Goal: Task Accomplishment & Management: Complete application form

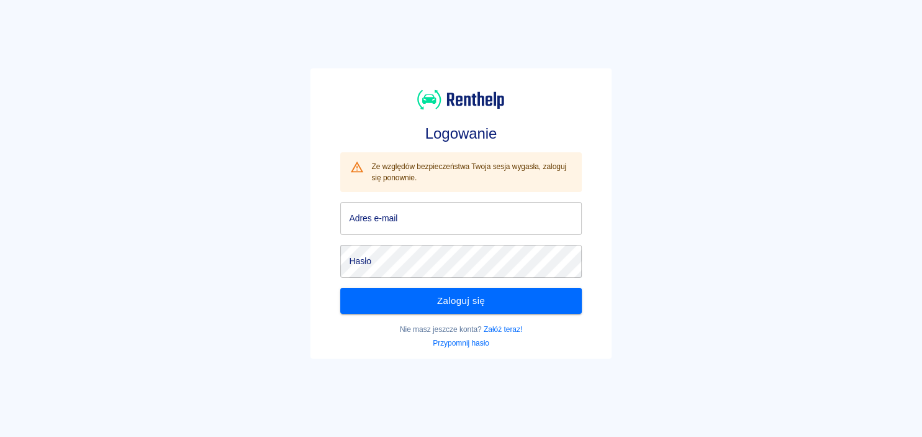
click at [455, 186] on div "Ze względów bezpieczeństwa Twoja sesja wygasła, zaloguj się ponownie." at bounding box center [471, 172] width 200 height 32
drag, startPoint x: 455, startPoint y: 186, endPoint x: 451, endPoint y: 204, distance: 18.4
click at [455, 186] on div "Ze względów bezpieczeństwa Twoja sesja wygasła, zaloguj się ponownie." at bounding box center [471, 172] width 200 height 32
click at [451, 204] on input "Adres e-mail" at bounding box center [460, 218] width 241 height 33
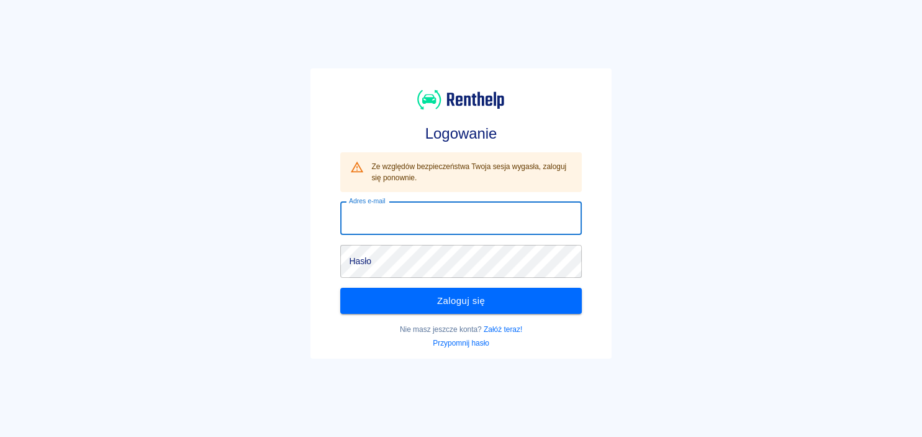
click at [451, 206] on input "Adres e-mail" at bounding box center [460, 218] width 241 height 33
type input "[EMAIL_ADDRESS][DOMAIN_NAME]"
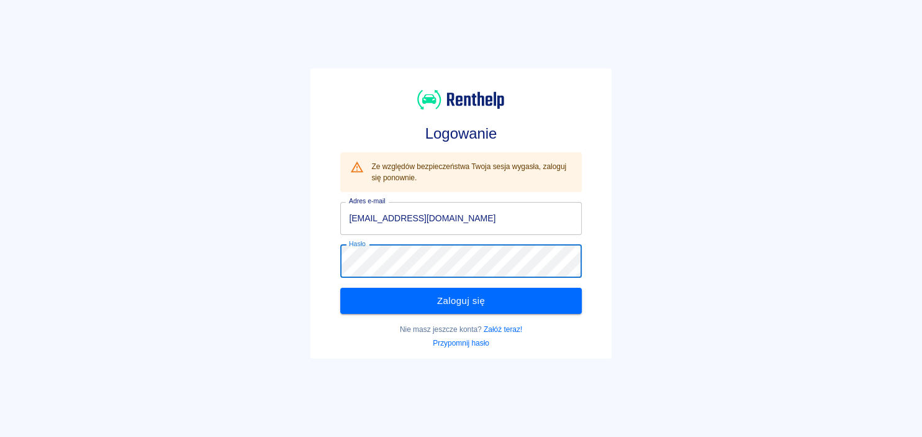
click button "Zaloguj się" at bounding box center [460, 300] width 241 height 26
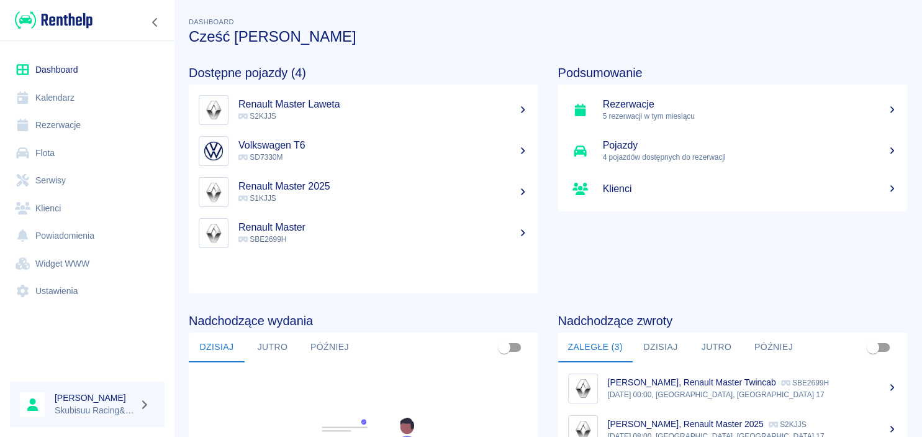
click at [314, 230] on h5 "Renault Master" at bounding box center [383, 227] width 290 height 12
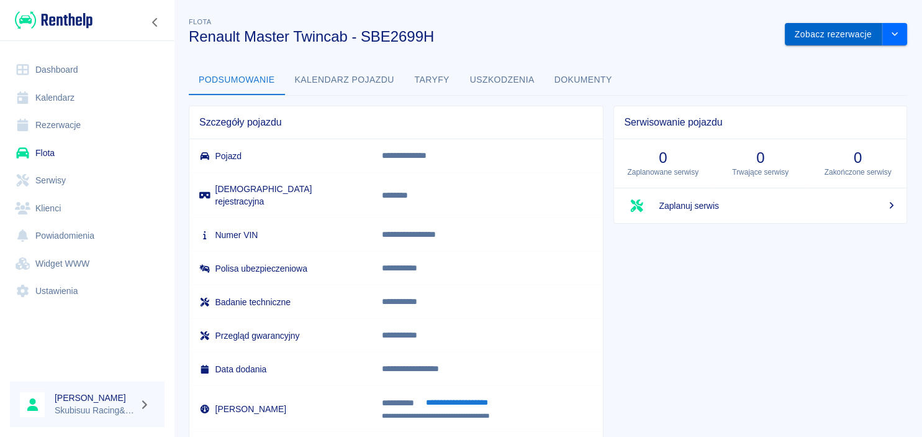
click at [833, 34] on button "Zobacz rezerwacje" at bounding box center [833, 34] width 97 height 23
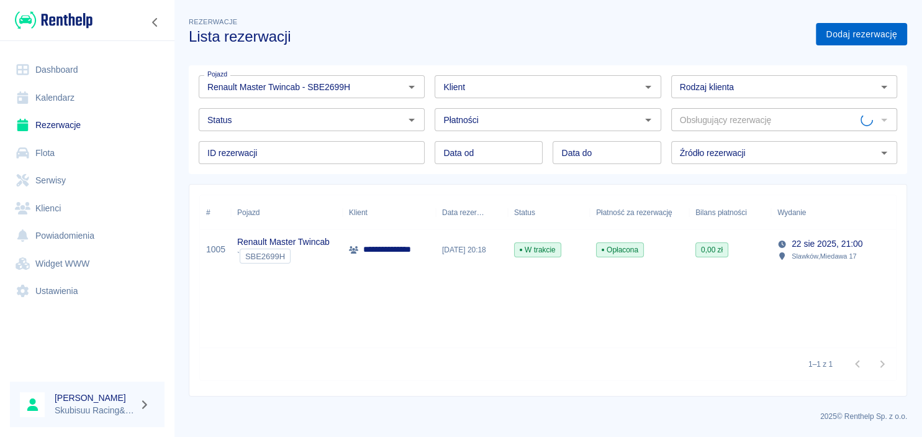
type input "Renault Master Twincab - SBE2699H"
click at [853, 29] on link "Dodaj rezerwację" at bounding box center [861, 34] width 91 height 23
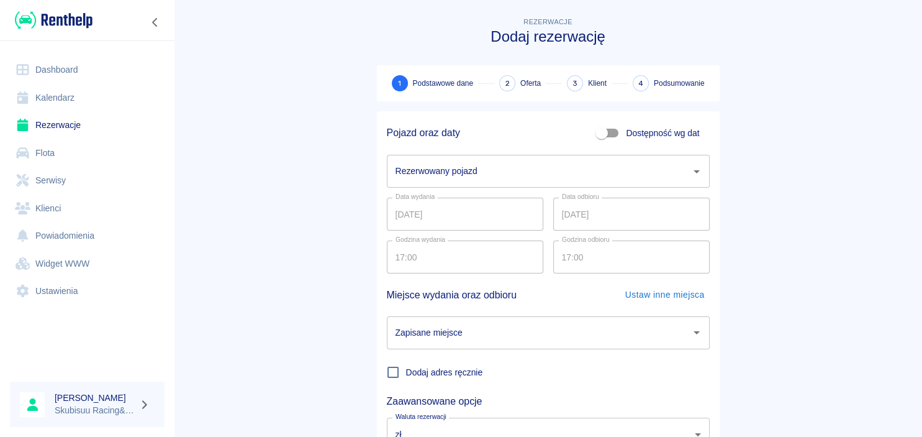
click at [639, 174] on input "Rezerwowany pojazd" at bounding box center [538, 171] width 293 height 22
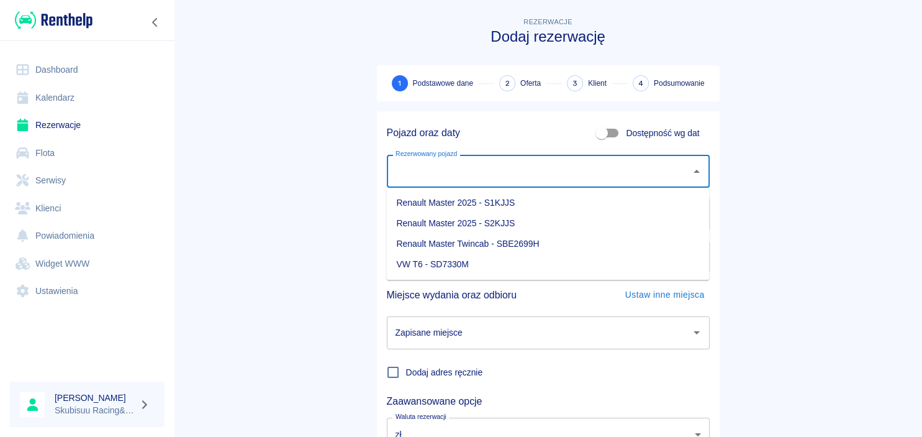
click at [581, 238] on li "Renault Master Twincab - SBE2699H" at bounding box center [547, 243] width 323 height 20
type input "Renault Master Twincab - SBE2699H"
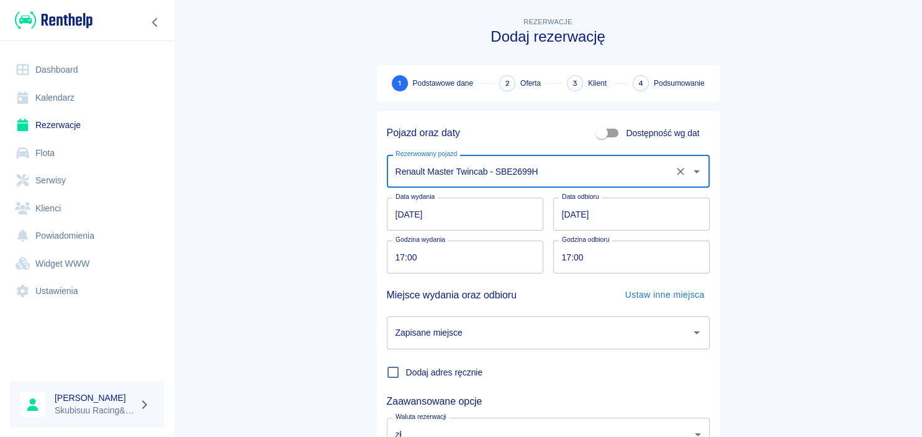
click at [565, 175] on input "Renault Master Twincab - SBE2699H" at bounding box center [530, 171] width 277 height 22
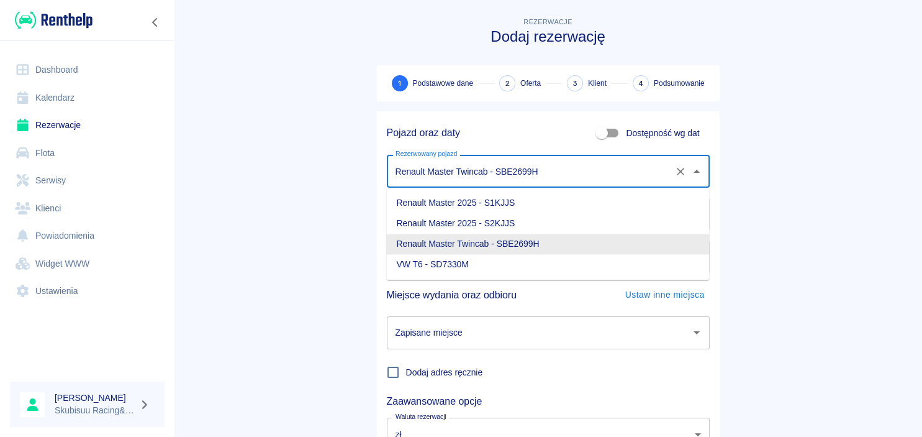
click at [572, 172] on input "Renault Master Twincab - SBE2699H" at bounding box center [530, 171] width 277 height 22
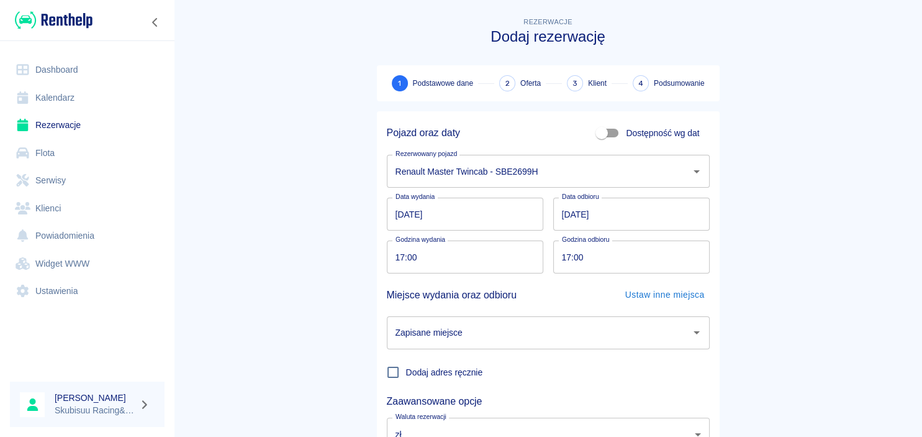
click at [372, 195] on div "Pojazd oraz daty Dostępność wg dat Rezerwowany pojazd Renault Master Twincab - …" at bounding box center [543, 302] width 353 height 402
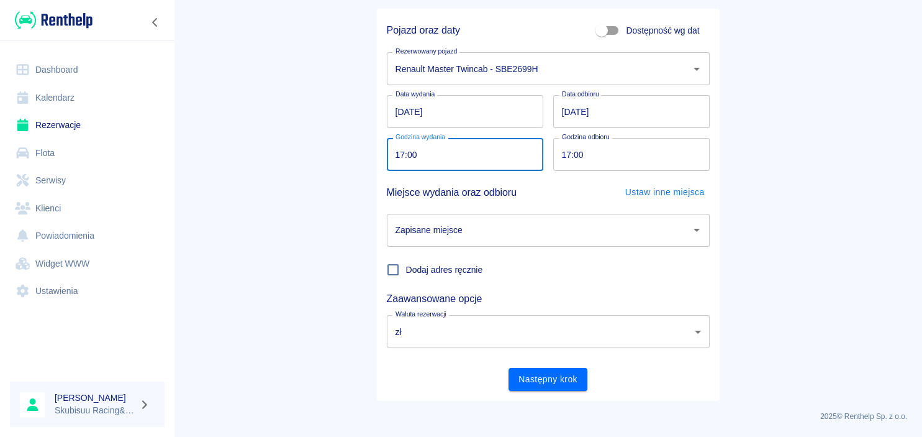
click at [456, 151] on input "17:00" at bounding box center [461, 154] width 148 height 33
click at [446, 160] on input "17:00" at bounding box center [461, 154] width 148 height 33
click at [570, 154] on input "17:00" at bounding box center [627, 154] width 148 height 33
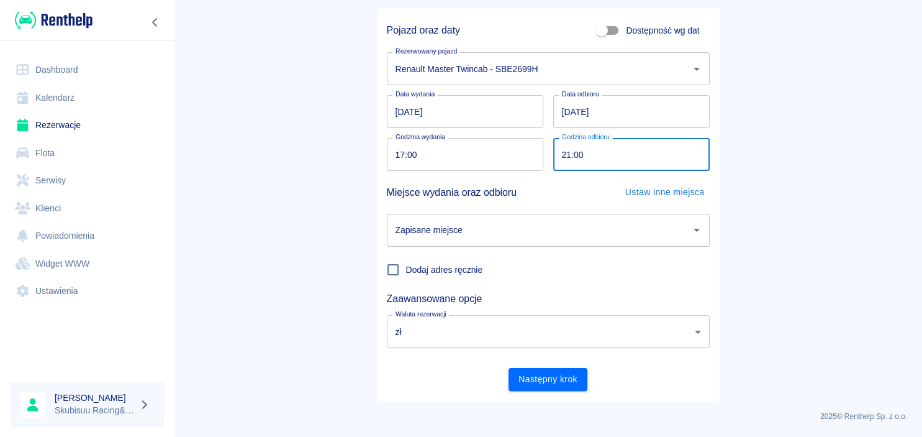
type input "21:00"
click at [282, 217] on main "Rezerwacje Dodaj rezerwację 1 Podstawowe dane 2 Oferta 3 Klient 4 Podsumowanie …" at bounding box center [548, 156] width 748 height 488
click at [564, 112] on input "[DATE]" at bounding box center [631, 111] width 156 height 33
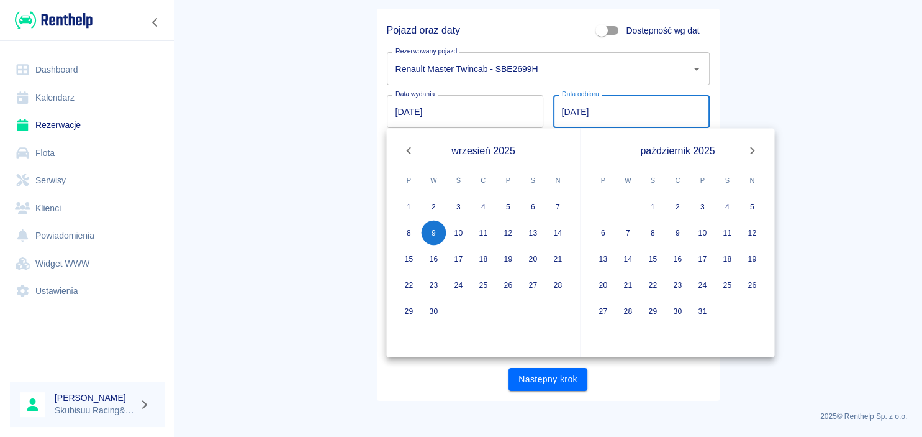
type input "[DATE]"
click at [342, 106] on main "Rezerwacje Dodaj rezerwację 1 Podstawowe dane 2 Oferta 3 Klient 4 Podsumowanie …" at bounding box center [548, 156] width 748 height 488
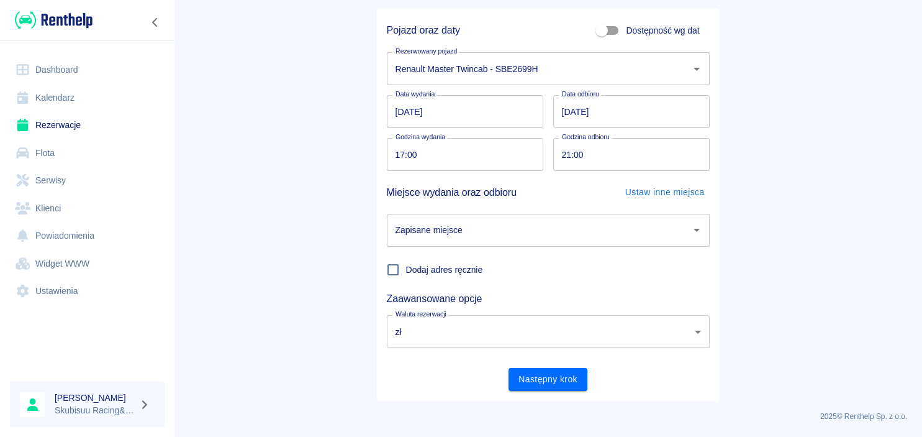
click at [335, 217] on main "Rezerwacje Dodaj rezerwację 1 Podstawowe dane 2 Oferta 3 Klient 4 Podsumowanie …" at bounding box center [548, 156] width 748 height 488
click at [489, 342] on body "Używamy plików Cookies, by zapewnić Ci najlepsze możliwe doświadczenie. Aby dow…" at bounding box center [461, 218] width 922 height 437
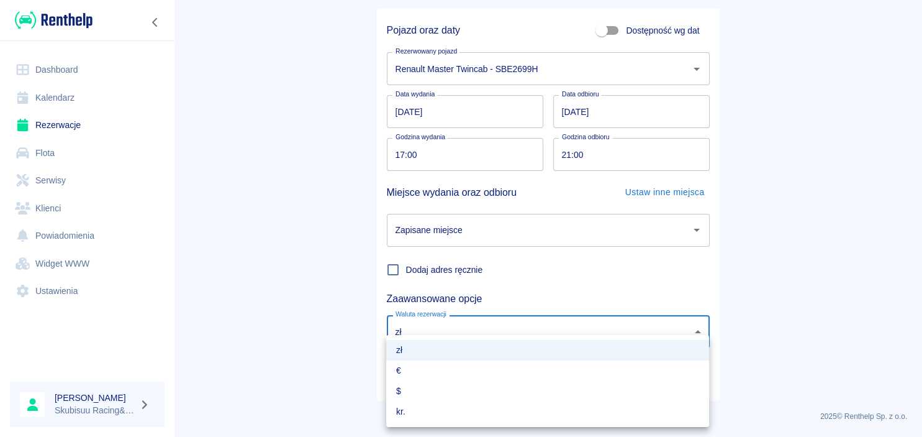
click at [473, 343] on li "zł" at bounding box center [547, 350] width 323 height 20
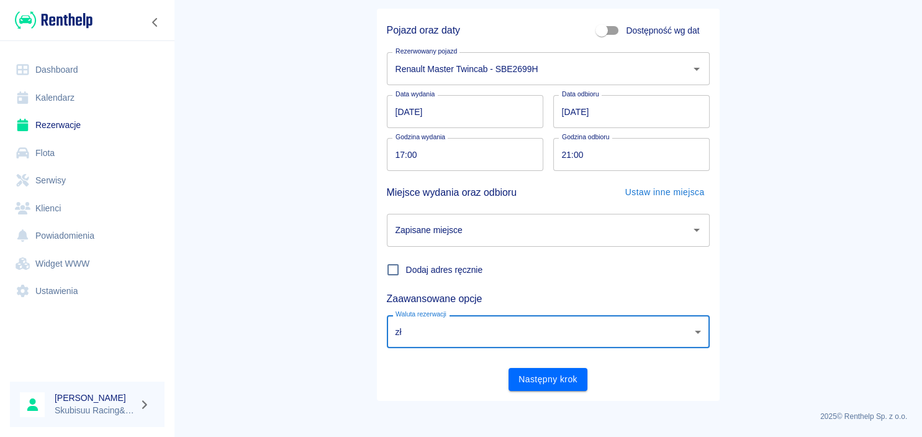
click at [313, 290] on main "Rezerwacje Dodaj rezerwację 1 Podstawowe dane 2 Oferta 3 Klient 4 Podsumowanie …" at bounding box center [548, 156] width 748 height 488
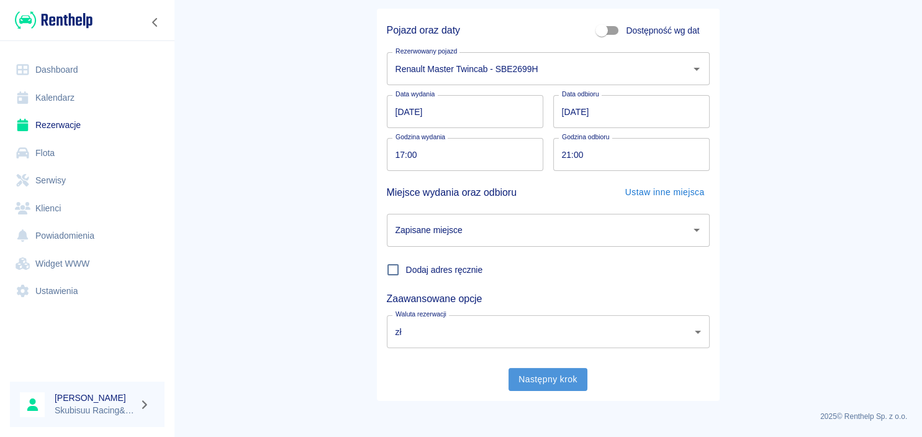
click at [574, 383] on button "Następny krok" at bounding box center [548, 379] width 79 height 23
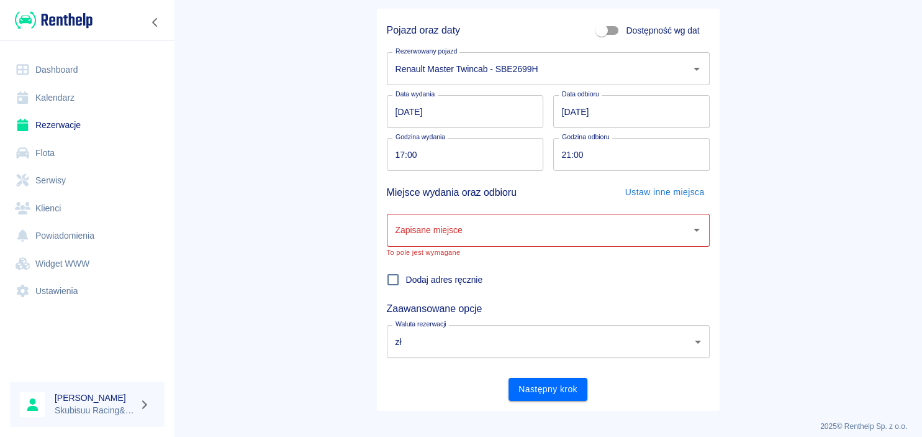
click at [502, 225] on input "Zapisane miejsce" at bounding box center [538, 230] width 293 height 22
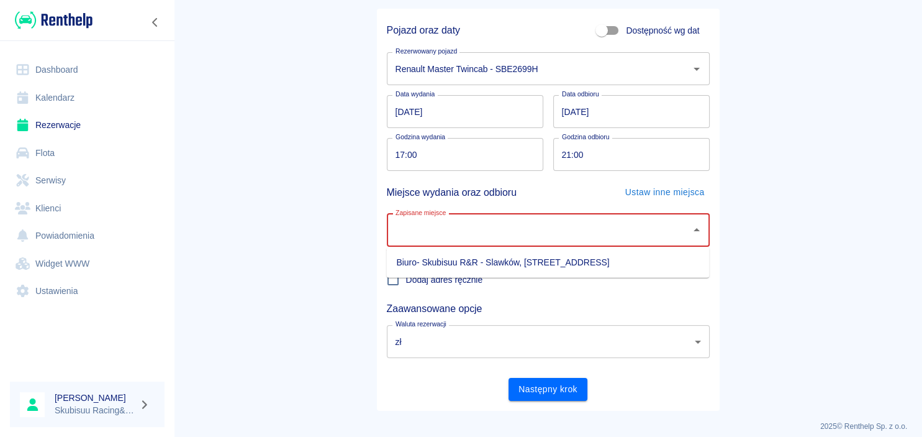
click at [487, 269] on li "Biuro- Skubisuu R&R - Slawków, [STREET_ADDRESS]" at bounding box center [547, 262] width 323 height 20
type input "Biuro- Skubisuu R&R - Slawków, [STREET_ADDRESS]"
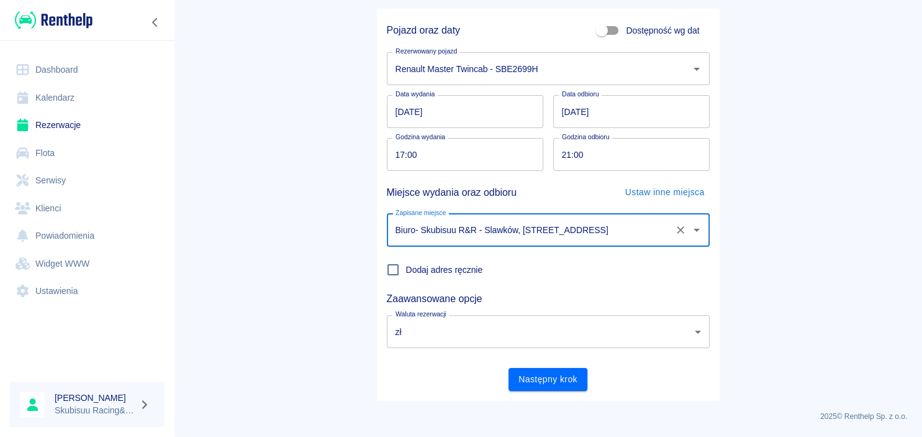
click at [488, 262] on div "Dodaj adres ręcznie" at bounding box center [543, 265] width 333 height 36
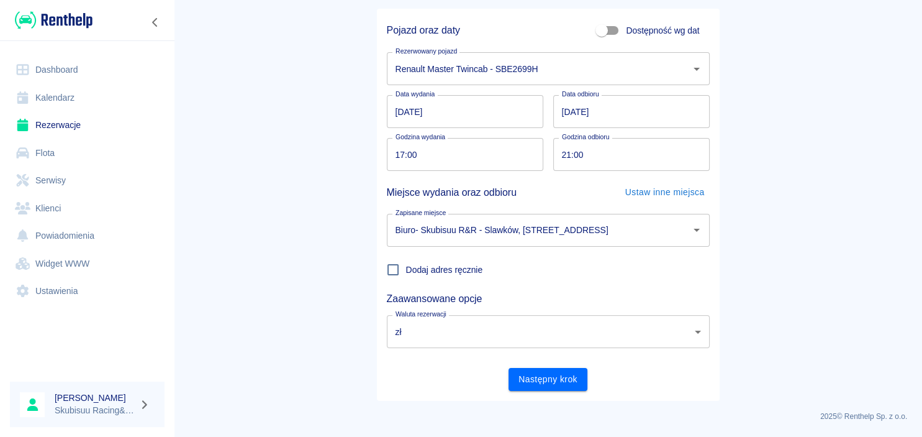
click at [589, 380] on div "Następny krok" at bounding box center [543, 374] width 333 height 33
click at [582, 379] on button "Następny krok" at bounding box center [548, 379] width 79 height 23
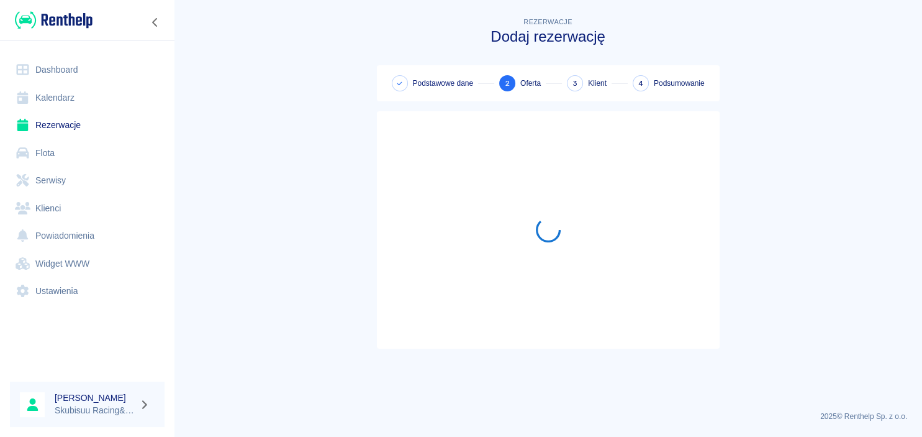
scroll to position [0, 0]
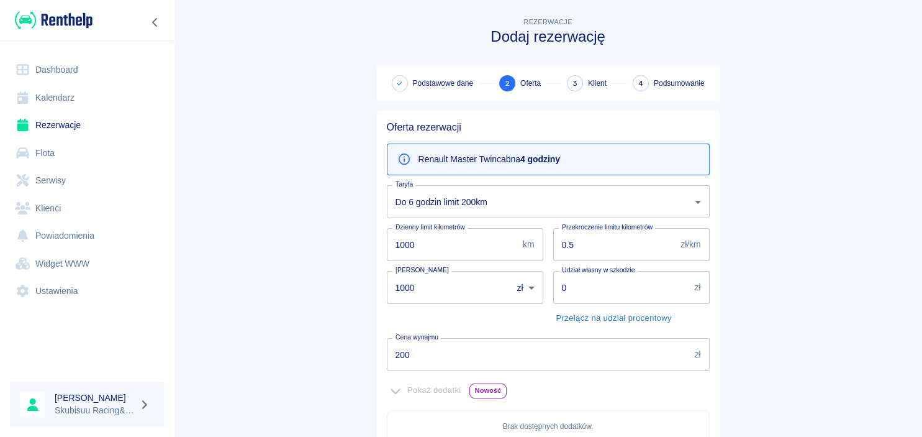
click at [503, 164] on p "Renault Master Twincab na 4 godziny" at bounding box center [489, 159] width 142 height 13
click at [508, 199] on body "Używamy plików Cookies, by zapewnić Ci najlepsze możliwe doświadczenie. Aby dow…" at bounding box center [461, 218] width 922 height 437
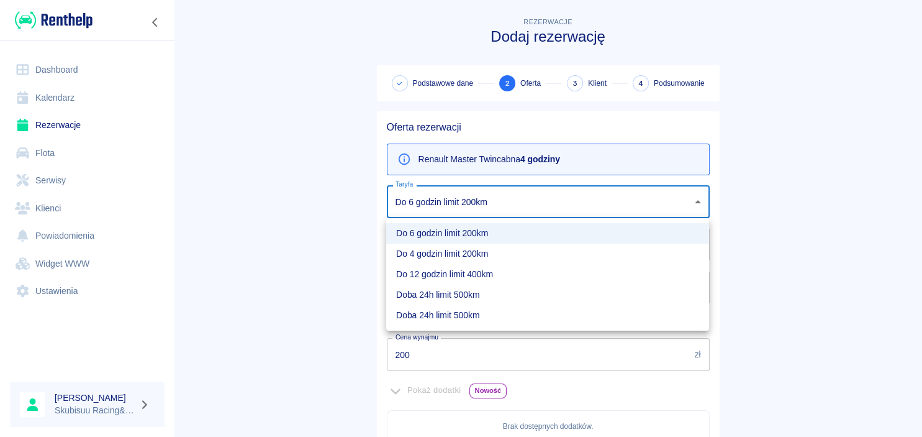
click at [466, 256] on li "Do 4 godzin limit 200km" at bounding box center [547, 253] width 323 height 20
type input "b829c995-3b3b-42b0-bb9c-f7d24dc35ebb"
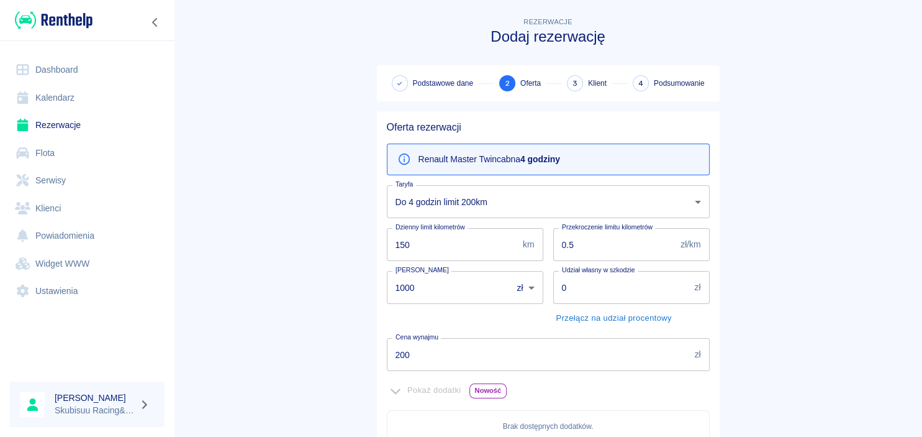
click at [336, 214] on main "Rezerwacje Dodaj rezerwację Podstawowe dane 2 Oferta 3 Klient 4 Podsumowanie Of…" at bounding box center [548, 348] width 748 height 666
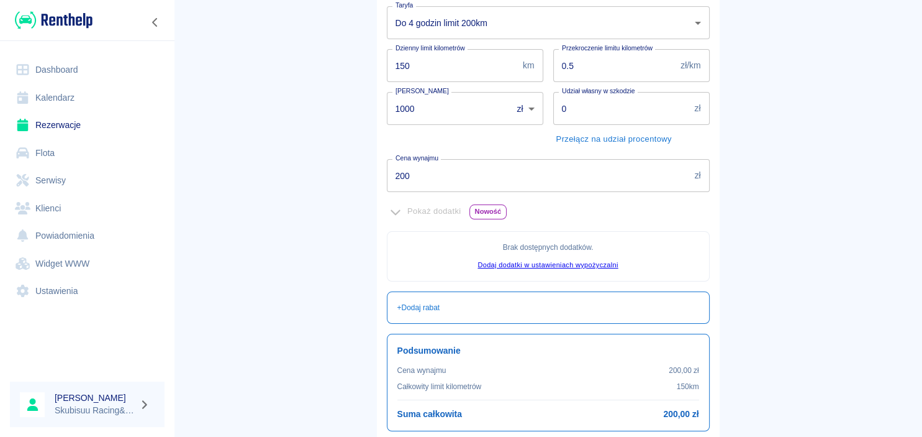
click at [344, 181] on main "Rezerwacje Dodaj rezerwację Podstawowe dane 2 Oferta 3 Klient 4 Podsumowanie Of…" at bounding box center [548, 169] width 748 height 666
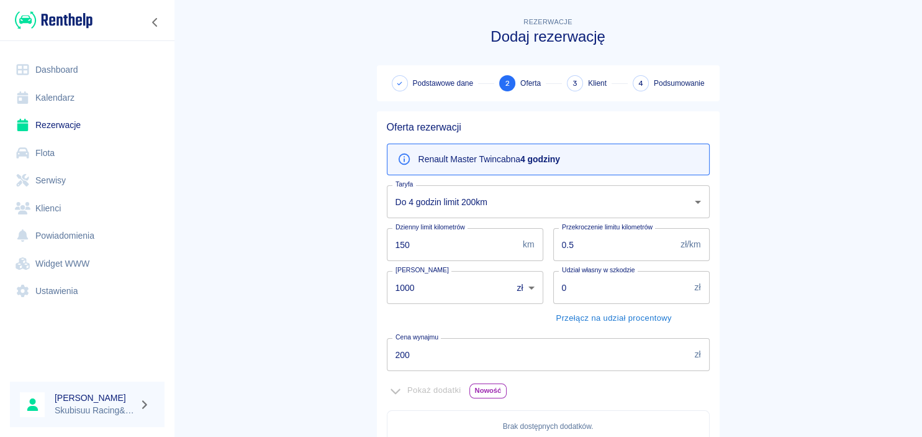
click at [337, 191] on main "Rezerwacje Dodaj rezerwację Podstawowe dane 2 Oferta 3 Klient 4 Podsumowanie Of…" at bounding box center [548, 348] width 748 height 666
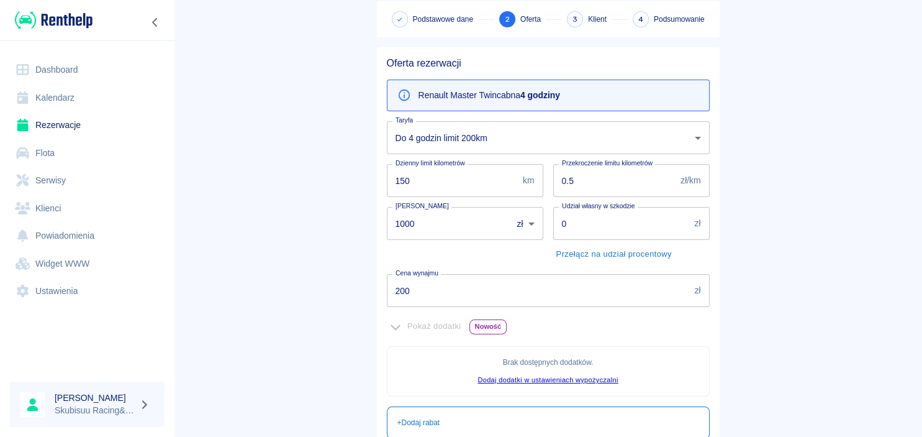
scroll to position [119, 0]
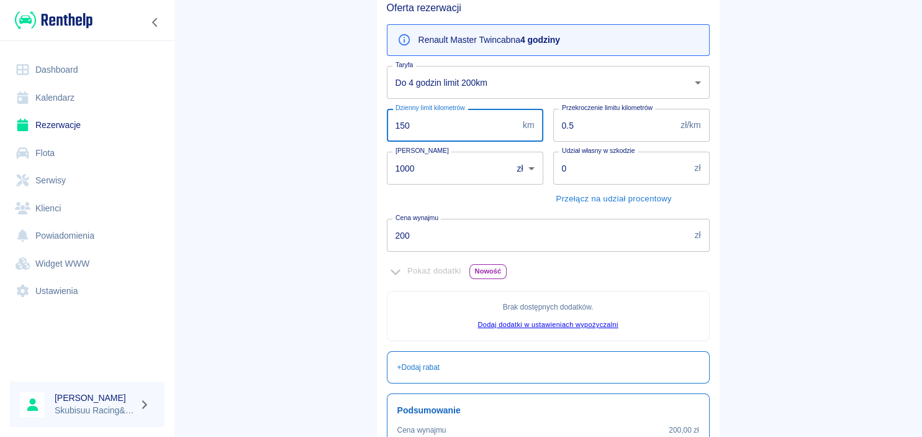
drag, startPoint x: 438, startPoint y: 124, endPoint x: 49, endPoint y: 161, distance: 391.1
click at [387, 142] on input "150" at bounding box center [452, 125] width 131 height 33
type input "200"
click at [307, 207] on main "Rezerwacje Dodaj rezerwację Podstawowe dane 2 Oferta 3 Klient 4 Podsumowanie Of…" at bounding box center [548, 221] width 748 height 650
click at [313, 222] on main "Rezerwacje Dodaj rezerwację Podstawowe dane 2 Oferta 3 Klient 4 Podsumowanie Of…" at bounding box center [548, 221] width 748 height 650
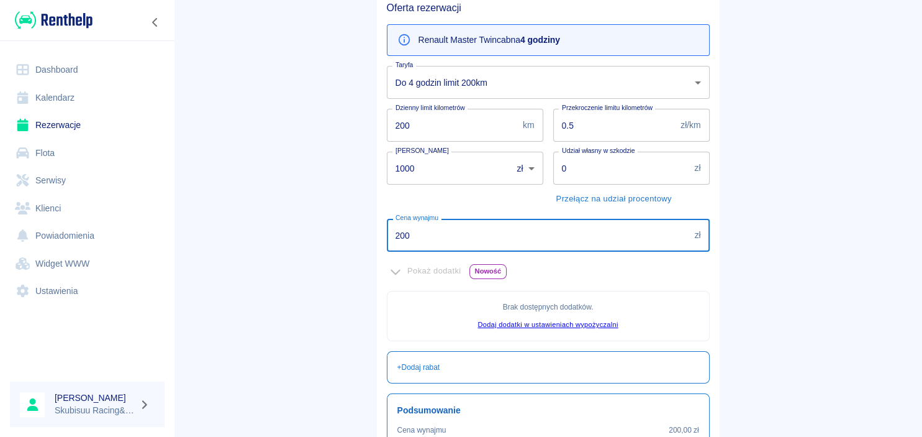
drag, startPoint x: 471, startPoint y: 237, endPoint x: 228, endPoint y: 175, distance: 250.0
click at [387, 219] on input "200" at bounding box center [538, 235] width 303 height 33
click at [245, 153] on main "Rezerwacje Dodaj rezerwację Podstawowe dane 2 Oferta 3 Klient 4 Podsumowanie Of…" at bounding box center [548, 221] width 748 height 650
drag, startPoint x: 418, startPoint y: 237, endPoint x: 366, endPoint y: 224, distance: 53.8
click at [387, 225] on input "200" at bounding box center [538, 235] width 303 height 33
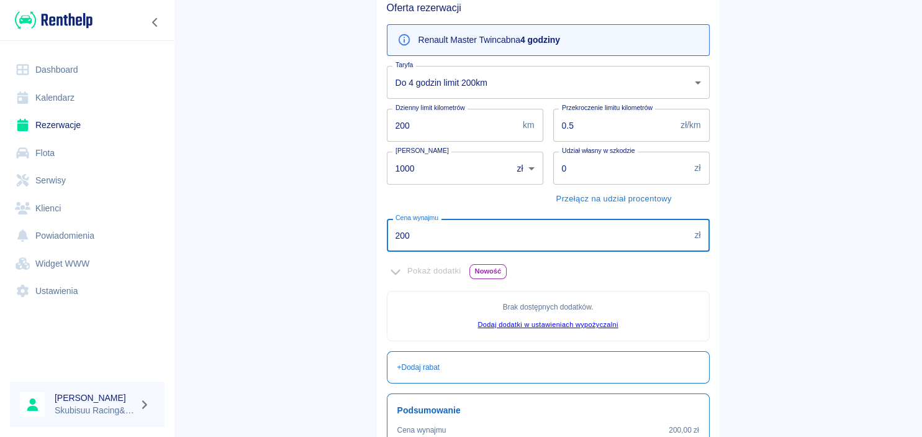
click at [364, 224] on div "Rezerwacje Dodaj rezerwację Podstawowe dane 2 Oferta 3 Klient 4 Podsumowanie Of…" at bounding box center [548, 216] width 373 height 660
drag, startPoint x: 422, startPoint y: 233, endPoint x: 379, endPoint y: 233, distance: 42.8
click at [387, 233] on input "200" at bounding box center [538, 235] width 303 height 33
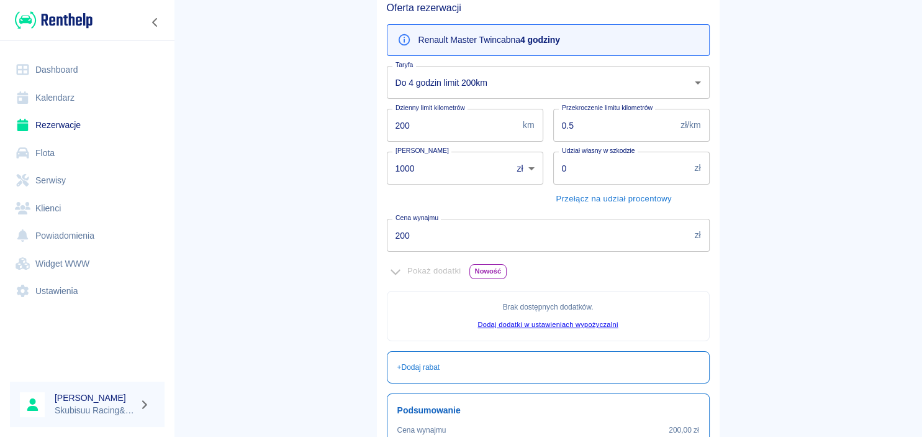
click at [317, 221] on main "Rezerwacje Dodaj rezerwację Podstawowe dane 2 Oferta 3 Klient 4 Podsumowanie Of…" at bounding box center [548, 221] width 748 height 650
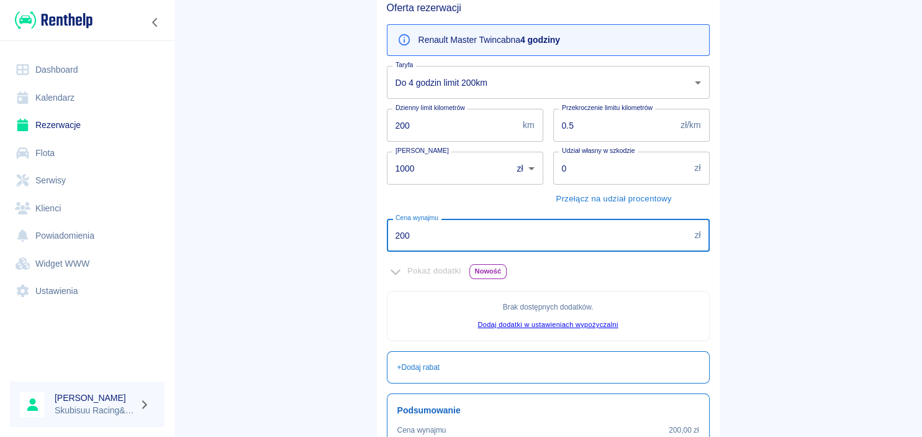
drag, startPoint x: 431, startPoint y: 239, endPoint x: 371, endPoint y: 217, distance: 63.4
click at [387, 219] on input "200" at bounding box center [538, 235] width 303 height 33
click at [358, 205] on main "Rezerwacje Dodaj rezerwację Podstawowe dane 2 Oferta 3 Klient 4 Podsumowanie Of…" at bounding box center [548, 221] width 748 height 650
drag, startPoint x: 428, startPoint y: 238, endPoint x: 327, endPoint y: 217, distance: 103.5
click at [387, 219] on input "200" at bounding box center [538, 235] width 303 height 33
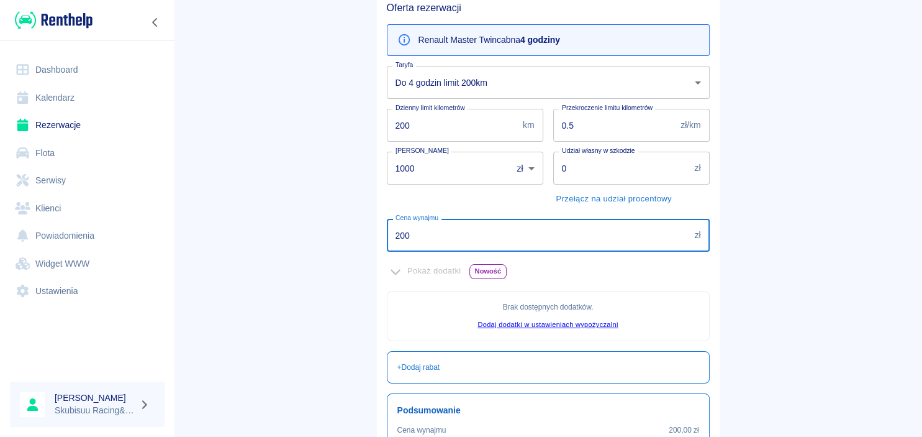
click at [327, 217] on main "Rezerwacje Dodaj rezerwację Podstawowe dane 2 Oferta 3 Klient 4 Podsumowanie Of…" at bounding box center [548, 221] width 748 height 650
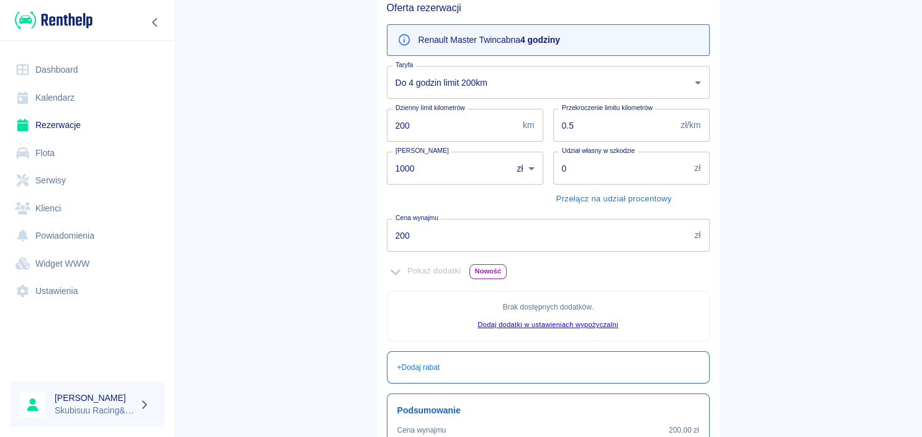
click at [325, 215] on main "Rezerwacje Dodaj rezerwację Podstawowe dane 2 Oferta 3 Klient 4 Podsumowanie Of…" at bounding box center [548, 221] width 748 height 650
drag, startPoint x: 441, startPoint y: 218, endPoint x: 278, endPoint y: 217, distance: 163.3
click at [278, 217] on main "Rezerwacje Dodaj rezerwację Podstawowe dane 2 Oferta 3 Klient 4 Podsumowanie Of…" at bounding box center [548, 221] width 748 height 650
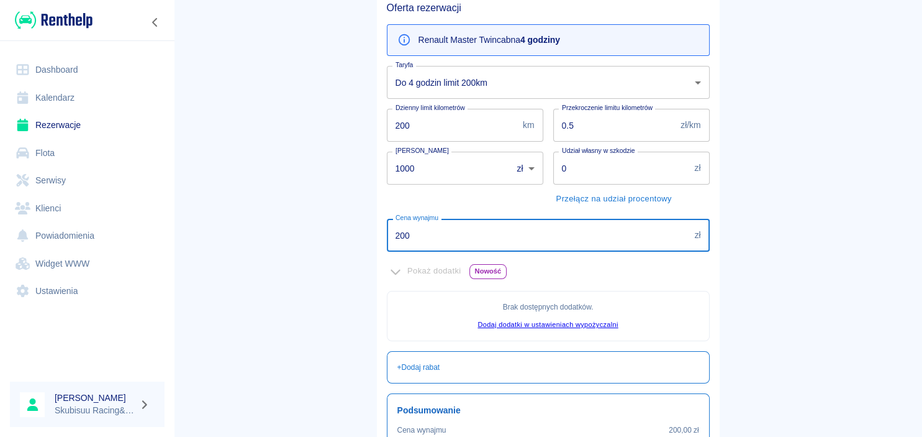
drag, startPoint x: 430, startPoint y: 245, endPoint x: 209, endPoint y: 224, distance: 222.7
click at [387, 236] on input "200" at bounding box center [538, 235] width 303 height 33
type input "180"
click at [225, 236] on main "Rezerwacje Dodaj rezerwację Podstawowe dane 2 Oferta 3 Klient 4 Podsumowanie Of…" at bounding box center [548, 221] width 748 height 650
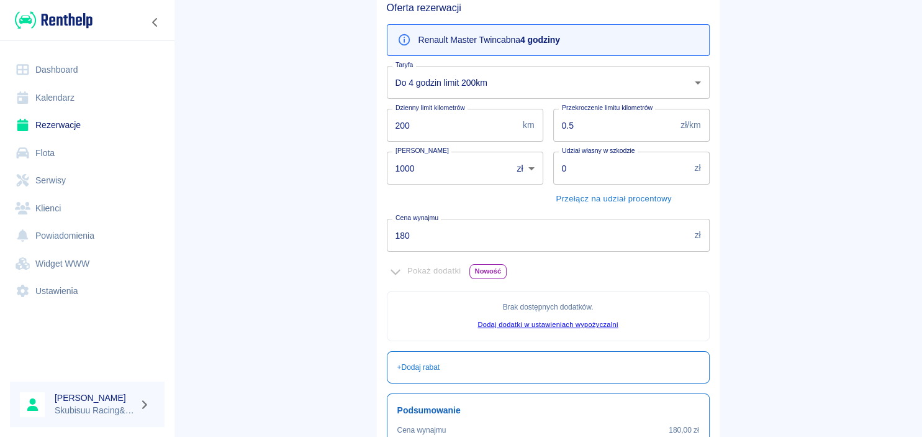
scroll to position [263, 0]
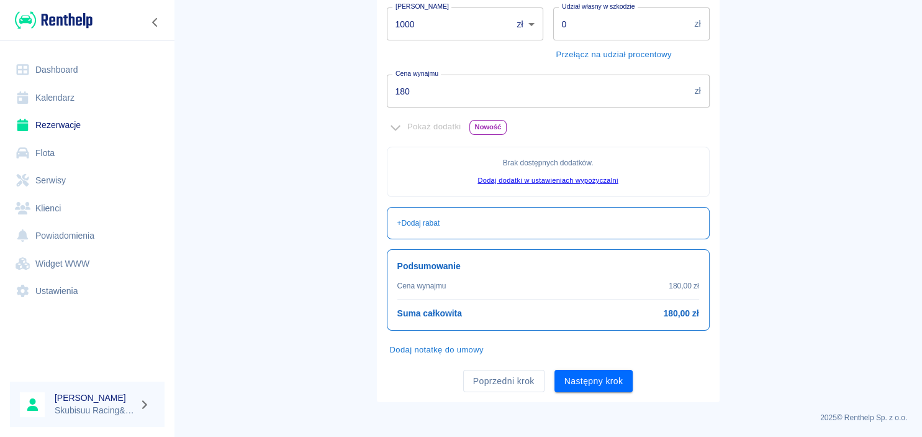
click at [610, 379] on button "Następny krok" at bounding box center [593, 380] width 79 height 23
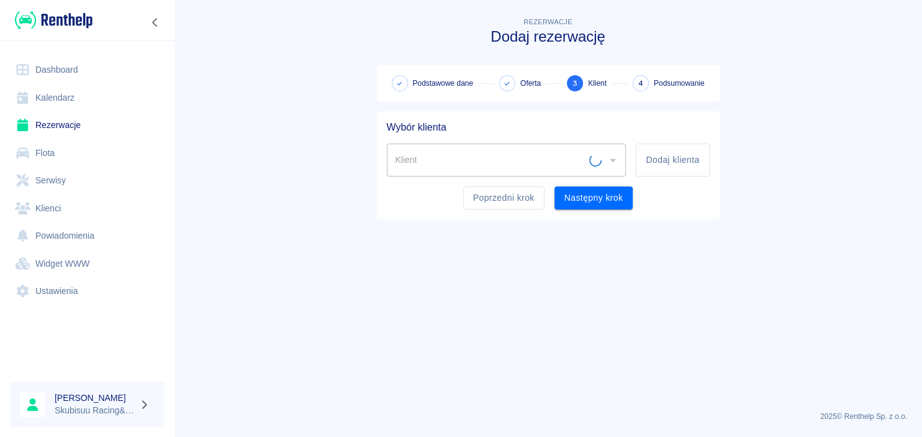
scroll to position [0, 0]
click at [717, 147] on div "Wybór klienta Klient Klient Dodaj klienta Poprzedni krok Następny krok" at bounding box center [548, 165] width 343 height 108
click at [706, 161] on button "Dodaj klienta" at bounding box center [672, 159] width 73 height 33
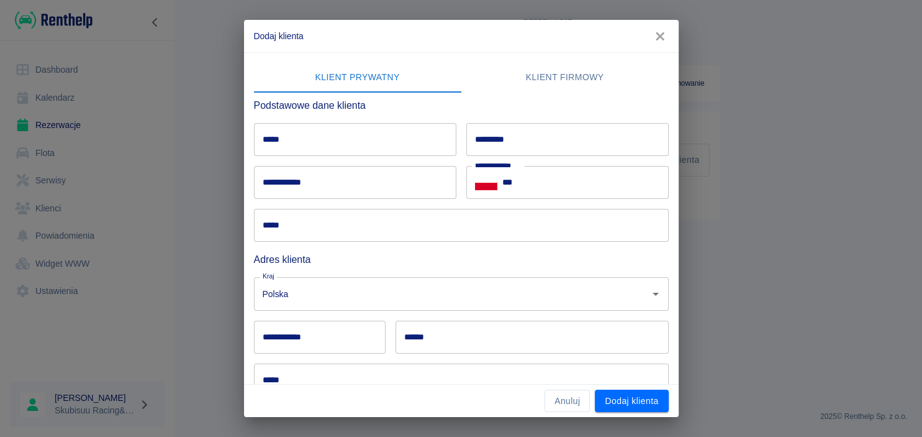
click at [414, 150] on input "*****" at bounding box center [355, 139] width 202 height 33
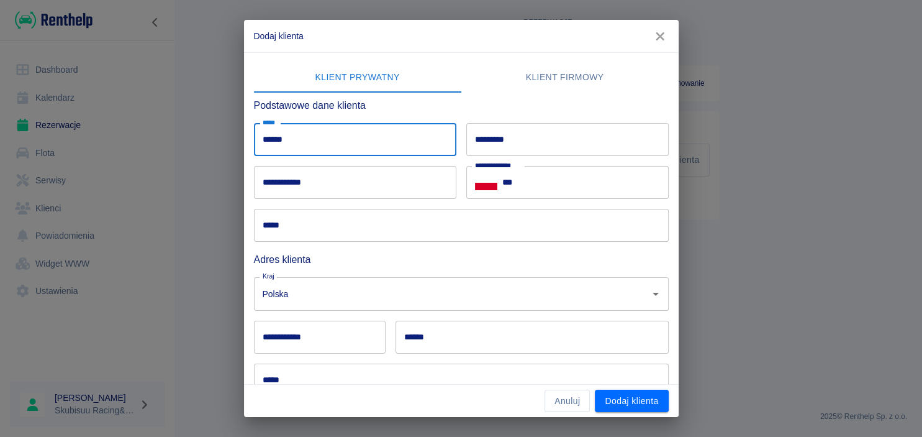
type input "******"
click at [498, 139] on input "*********" at bounding box center [567, 139] width 202 height 33
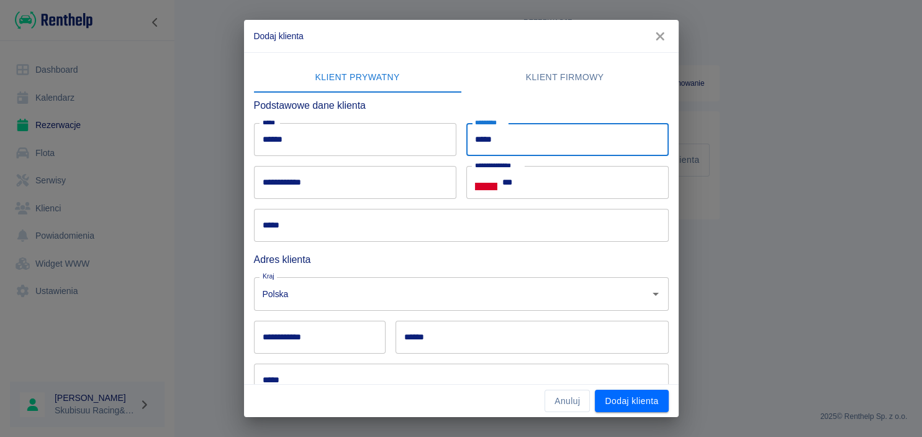
type input "*****"
click at [589, 191] on input "***" at bounding box center [585, 182] width 166 height 33
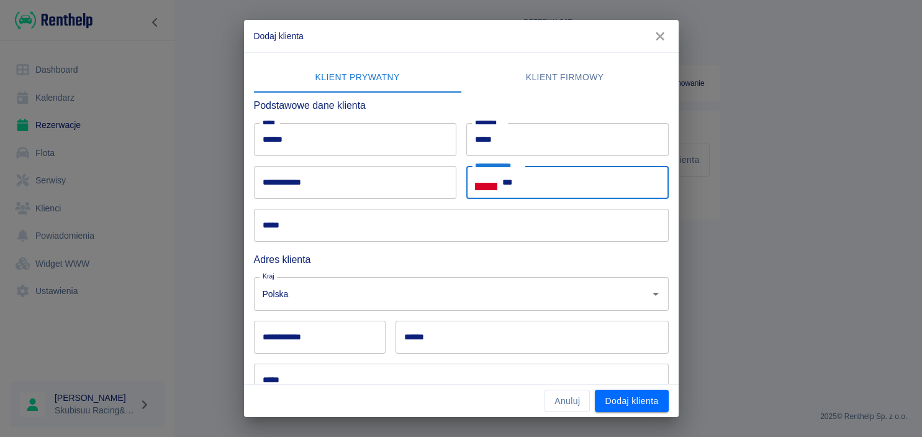
click at [351, 342] on input "**********" at bounding box center [320, 336] width 132 height 33
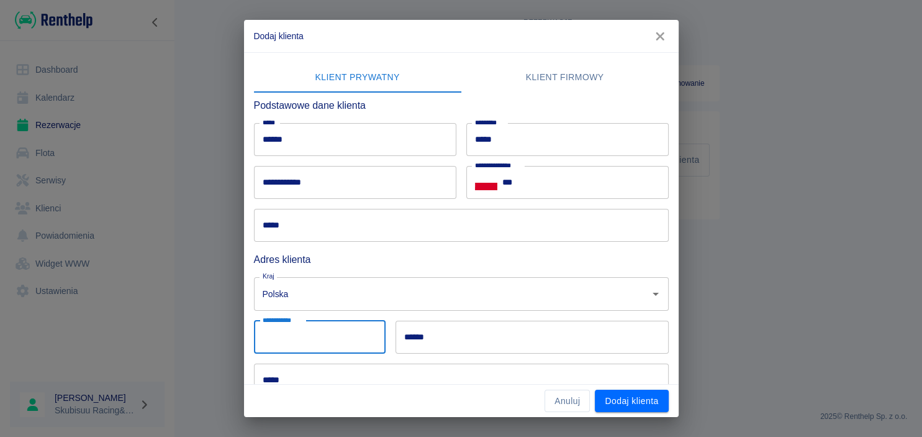
click at [247, 303] on div "Kraj Polska Kraj" at bounding box center [456, 288] width 425 height 43
click at [305, 334] on input "**********" at bounding box center [320, 336] width 132 height 33
type input "*"
type input "******"
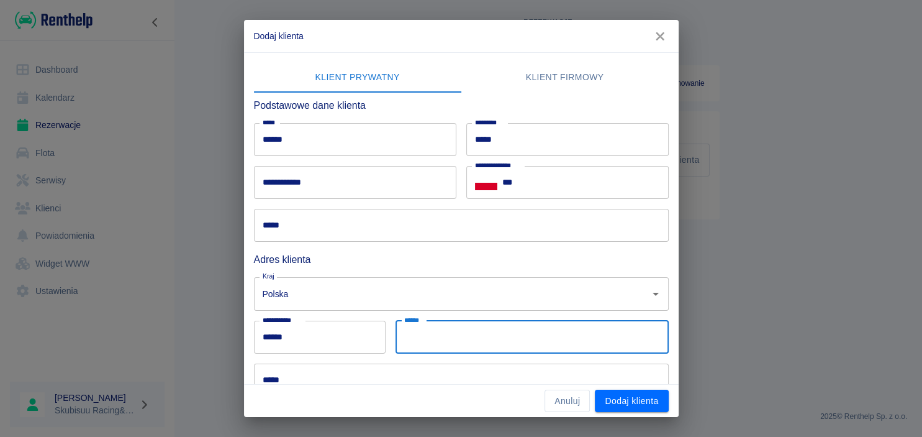
click at [535, 325] on input "******" at bounding box center [532, 336] width 273 height 33
type input "*******"
click at [564, 193] on input "***" at bounding box center [585, 182] width 166 height 33
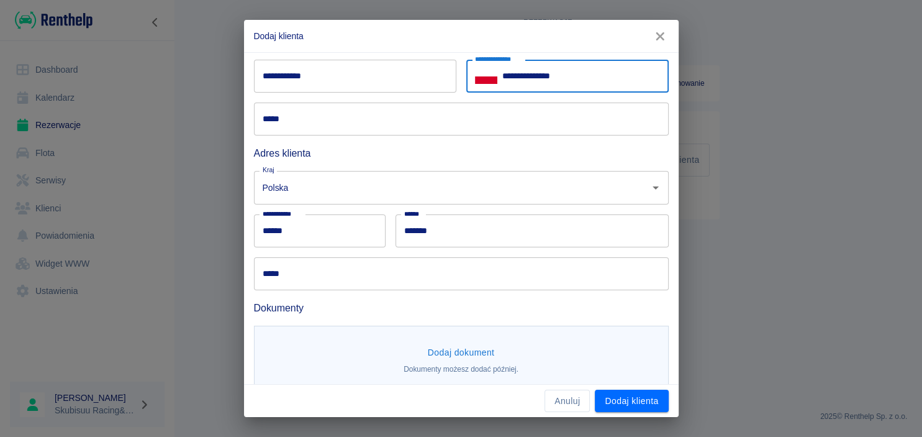
scroll to position [119, 0]
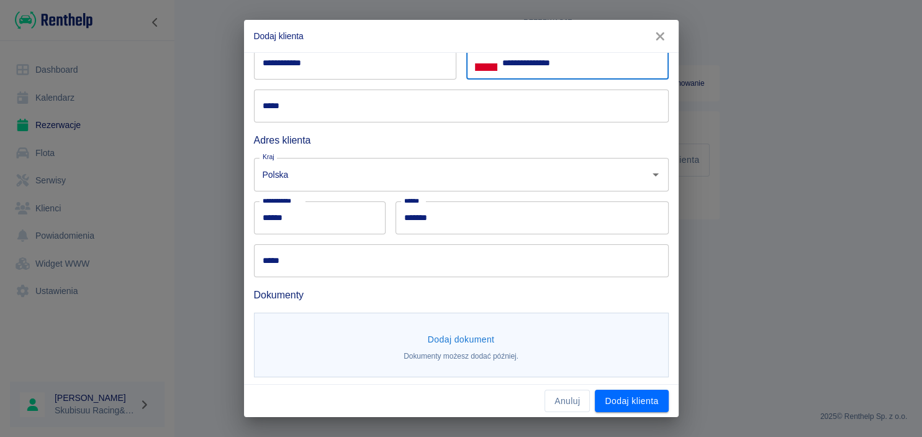
type input "**********"
click at [376, 96] on input "*****" at bounding box center [461, 105] width 415 height 33
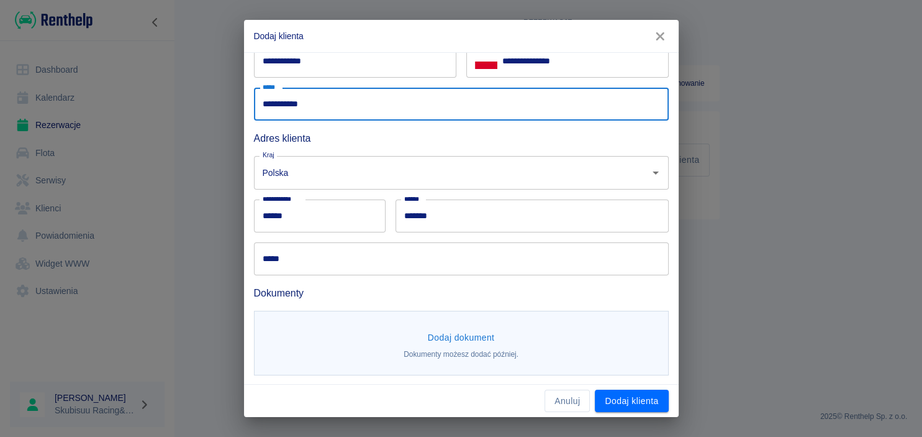
scroll to position [122, 0]
type input "**********"
click at [428, 248] on input "*****" at bounding box center [461, 257] width 415 height 33
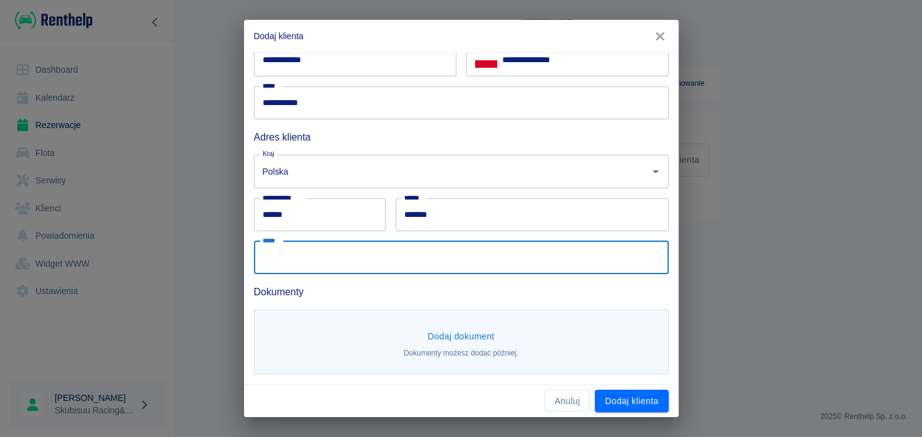
click at [382, 256] on input "*****" at bounding box center [461, 257] width 415 height 33
click at [424, 260] on input "*****" at bounding box center [461, 257] width 415 height 33
click at [418, 258] on input "*****" at bounding box center [461, 257] width 415 height 33
click at [574, 250] on input "*****" at bounding box center [461, 257] width 415 height 33
click at [381, 263] on input "*****" at bounding box center [461, 257] width 415 height 33
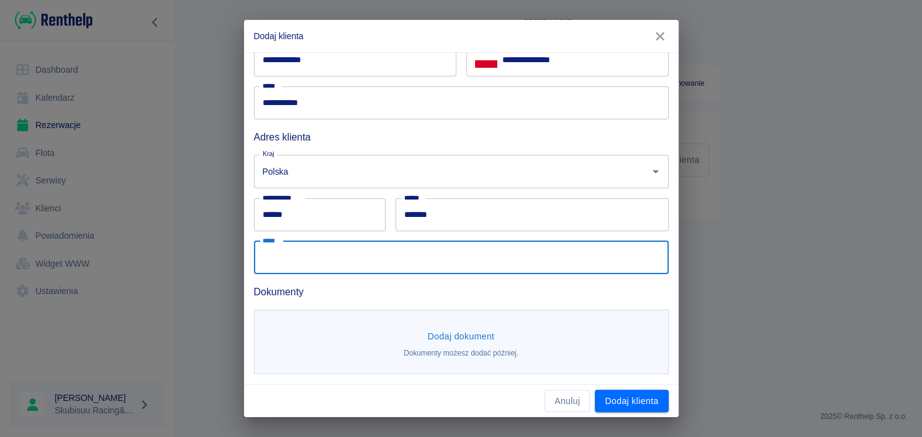
click at [382, 263] on input "*****" at bounding box center [461, 257] width 415 height 33
click at [325, 260] on input "**********" at bounding box center [461, 257] width 415 height 33
type input "**********"
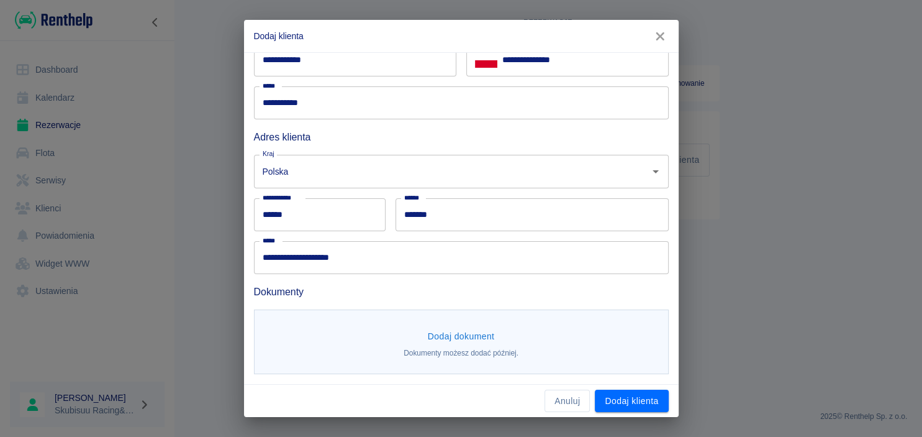
click at [441, 274] on div "Dokumenty" at bounding box center [456, 286] width 425 height 25
click at [635, 422] on div "**********" at bounding box center [461, 218] width 922 height 437
click at [476, 335] on button "Dodaj dokument" at bounding box center [461, 336] width 77 height 23
click at [396, 339] on body "**********" at bounding box center [461, 218] width 922 height 437
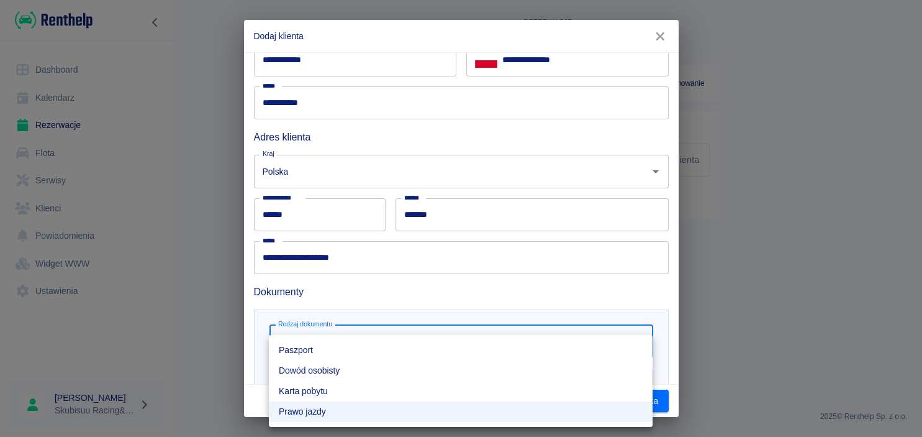
click at [396, 339] on ul "Paszport Dowód osobisty [PERSON_NAME] pobytu Prawo jazdy" at bounding box center [461, 381] width 384 height 92
click at [401, 323] on div at bounding box center [461, 218] width 922 height 437
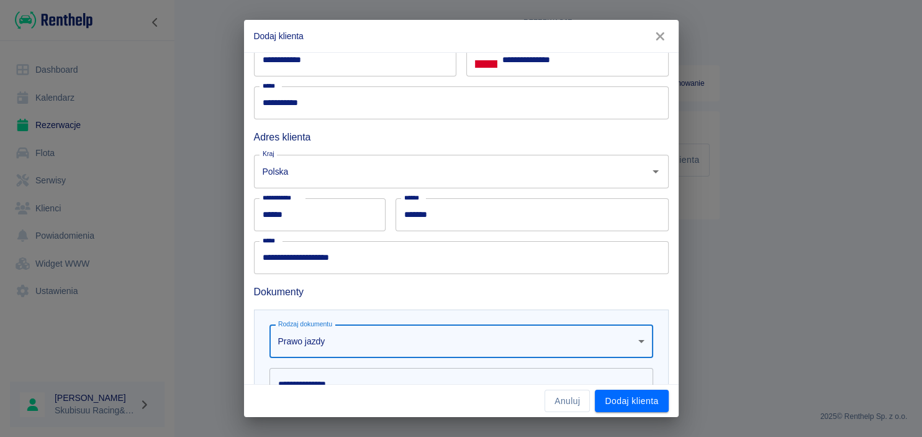
click at [401, 321] on div "Paszport Dowód osobisty [PERSON_NAME] pobytu Prawo jazdy" at bounding box center [461, 218] width 922 height 437
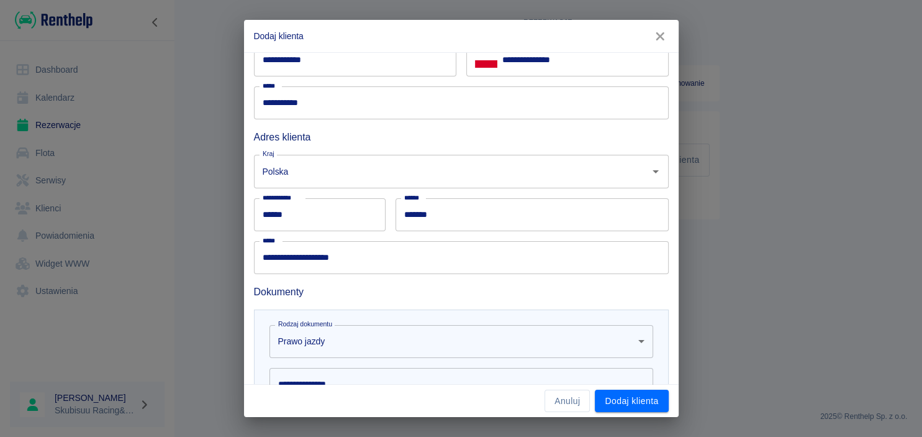
scroll to position [242, 0]
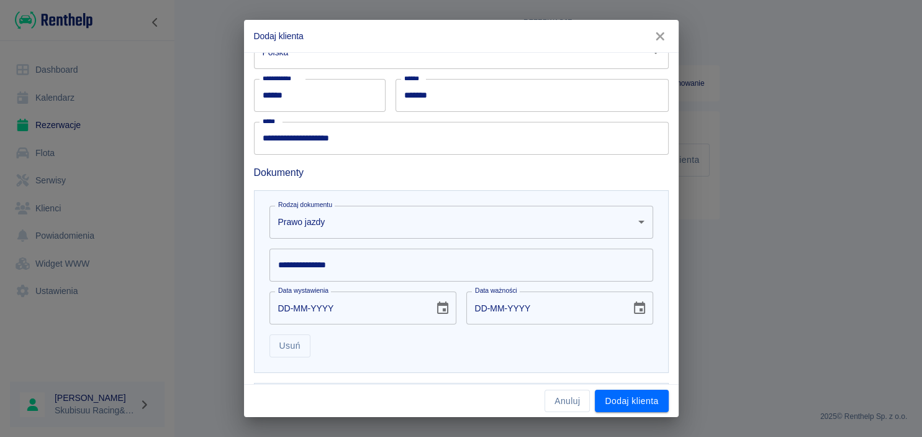
click at [418, 224] on body "**********" at bounding box center [461, 218] width 922 height 437
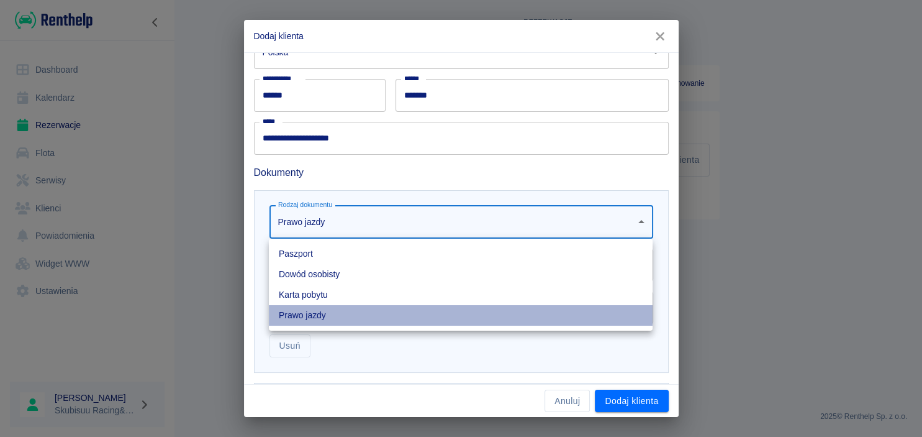
click at [369, 317] on li "Prawo jazdy" at bounding box center [461, 315] width 384 height 20
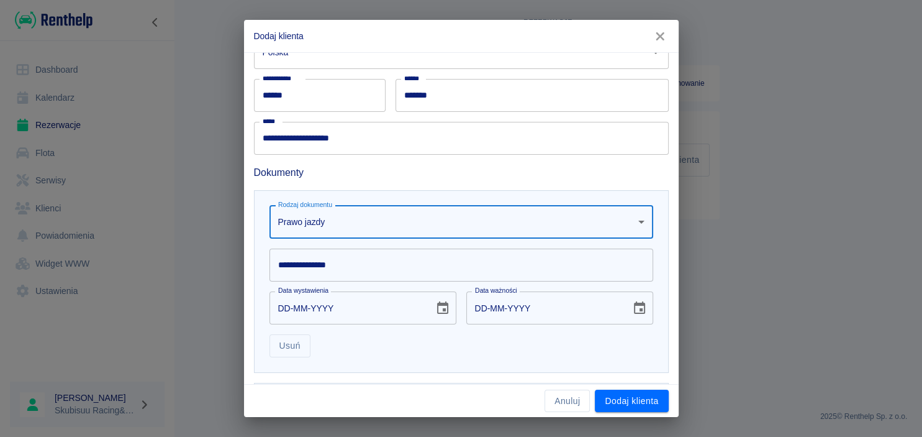
click at [389, 269] on input "**********" at bounding box center [461, 264] width 384 height 33
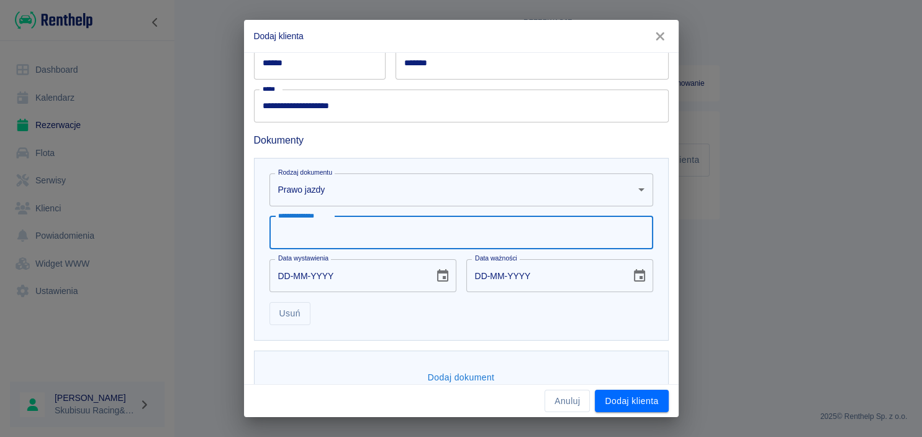
scroll to position [301, 0]
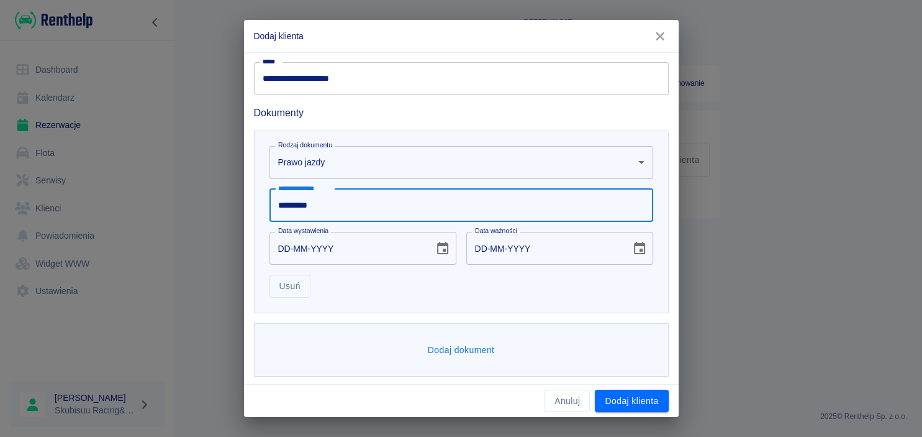
type input "*********"
click at [306, 253] on input "DD-MM-YYYY" at bounding box center [347, 248] width 156 height 33
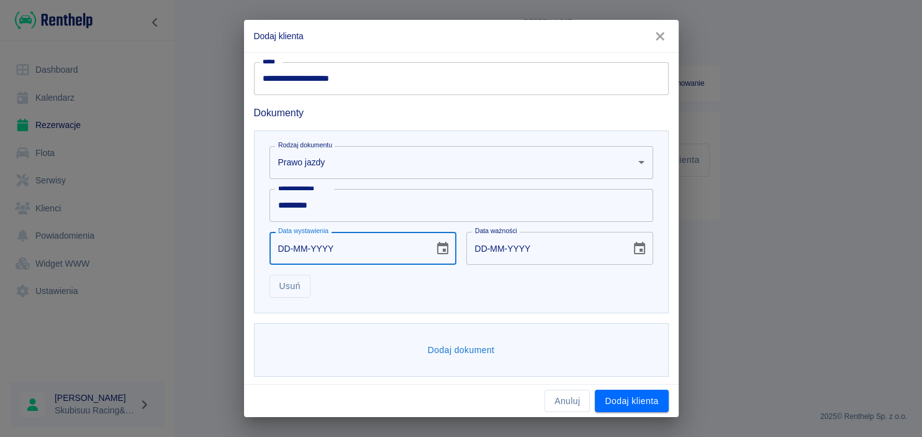
click at [284, 255] on input "DD-MM-YYYY" at bounding box center [347, 248] width 156 height 33
click at [333, 151] on body "**********" at bounding box center [461, 218] width 922 height 437
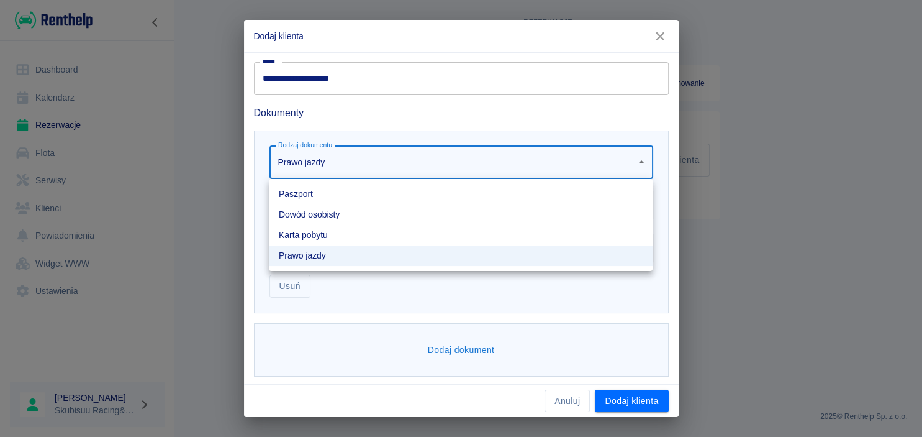
click at [327, 219] on li "Dowód osobisty" at bounding box center [461, 214] width 384 height 20
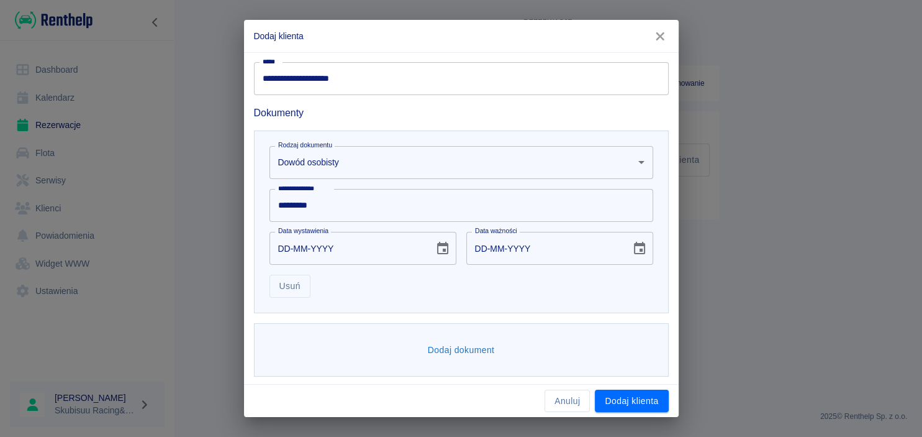
click at [302, 245] on input "DD-MM-YYYY" at bounding box center [347, 248] width 156 height 33
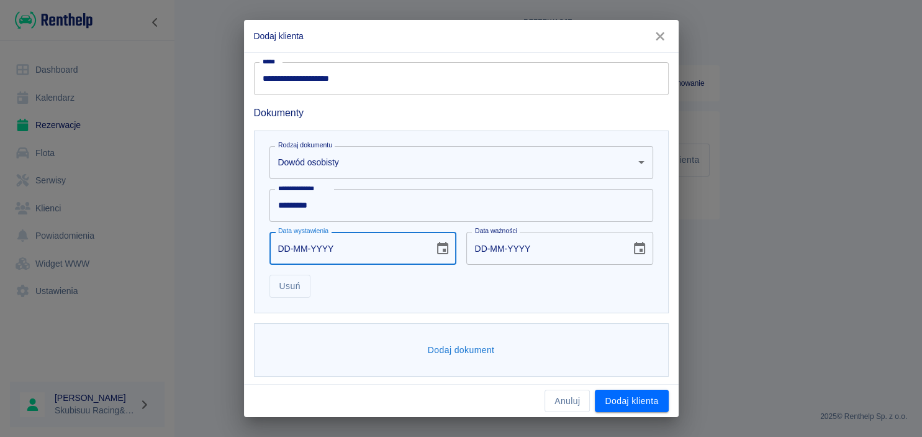
click at [287, 251] on input "DD-MM-YYYY" at bounding box center [347, 248] width 156 height 33
type input "09-10-0002"
type input "09-10-0012"
type input "09-10-0021"
type input "09-10-0031"
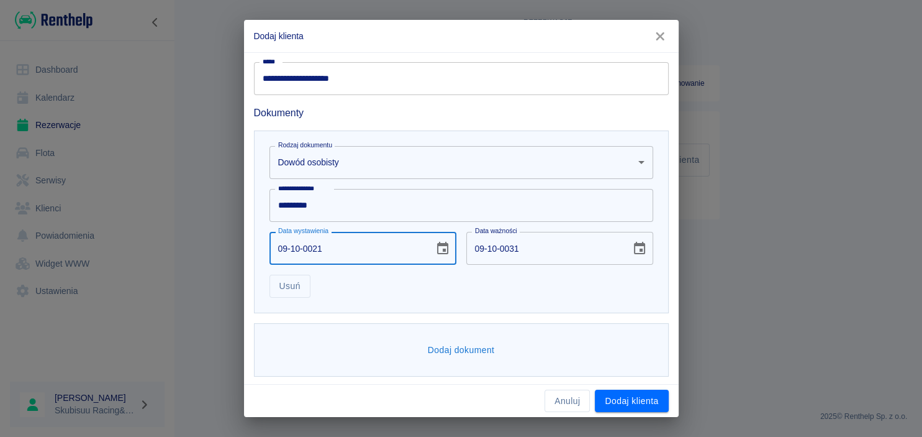
type input "09-10-YYYY"
type input "DD-MM-YYYY"
type input "09-10-0002"
type input "09-10-0012"
type input "09-10-0020"
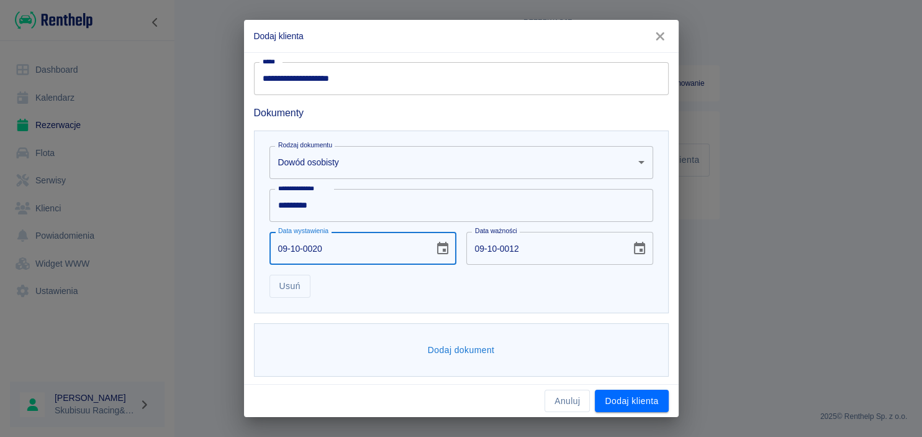
type input "09-10-0030"
type input "09-10-0201"
type input "09-10-0211"
type input "[DATE]"
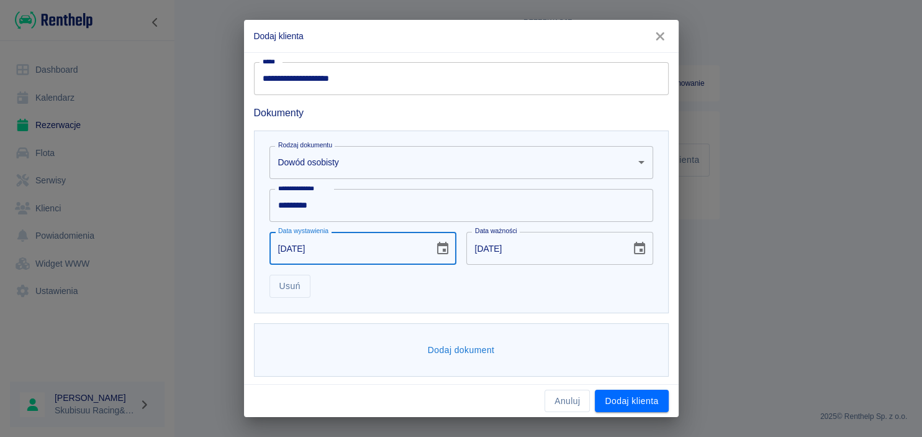
type input "[DATE]"
click at [484, 260] on input "[DATE]" at bounding box center [544, 248] width 156 height 33
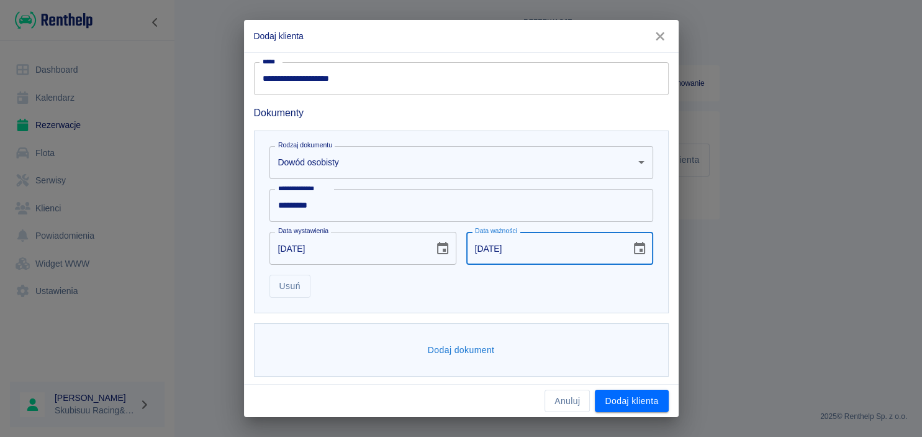
click at [483, 252] on input "[DATE]" at bounding box center [544, 248] width 156 height 33
type input "[DATE]"
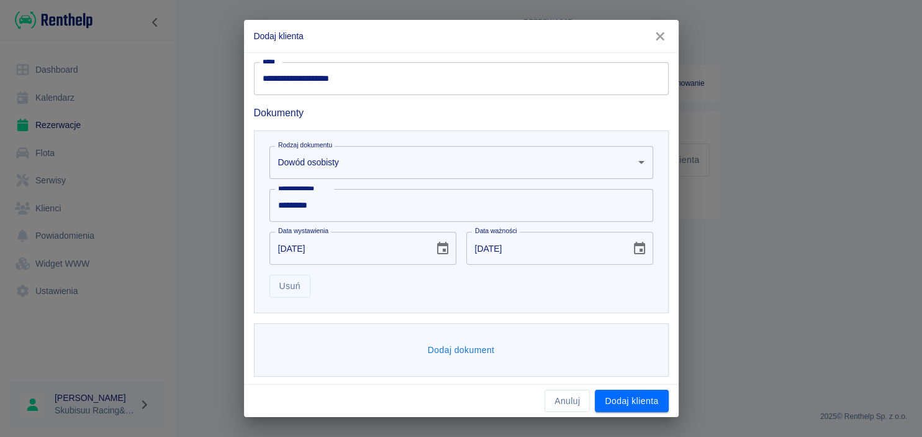
click at [643, 295] on div "Usuń" at bounding box center [457, 281] width 394 height 33
click at [481, 348] on button "Dodaj dokument" at bounding box center [461, 348] width 77 height 23
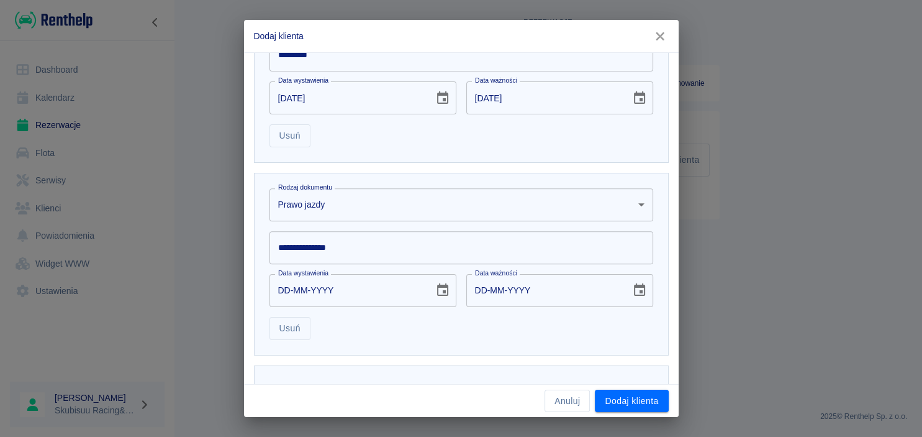
scroll to position [422, 0]
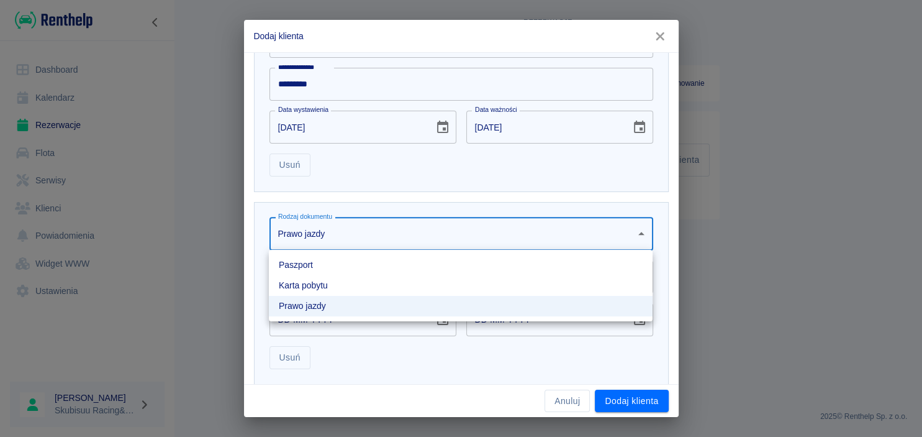
click at [358, 231] on body "**********" at bounding box center [461, 218] width 922 height 437
click at [322, 304] on li "Prawo jazdy" at bounding box center [461, 306] width 384 height 20
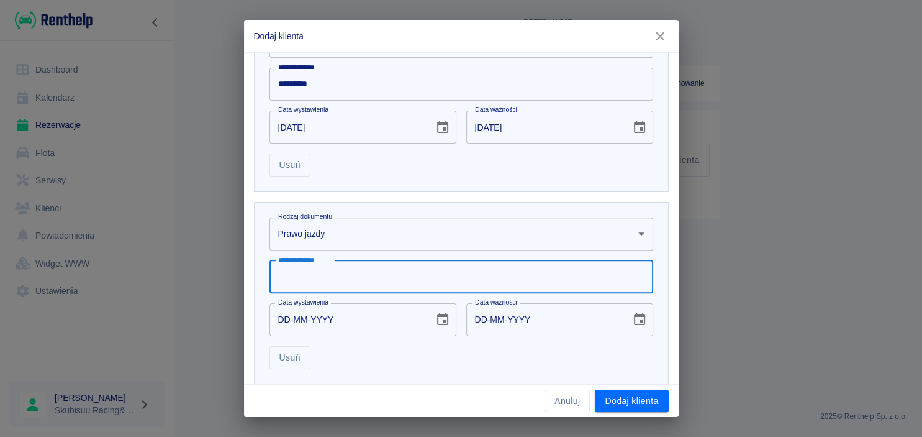
click at [398, 263] on input "**********" at bounding box center [461, 276] width 384 height 33
type input "**********"
click at [283, 327] on input "DD-MM-YYYY" at bounding box center [347, 319] width 156 height 33
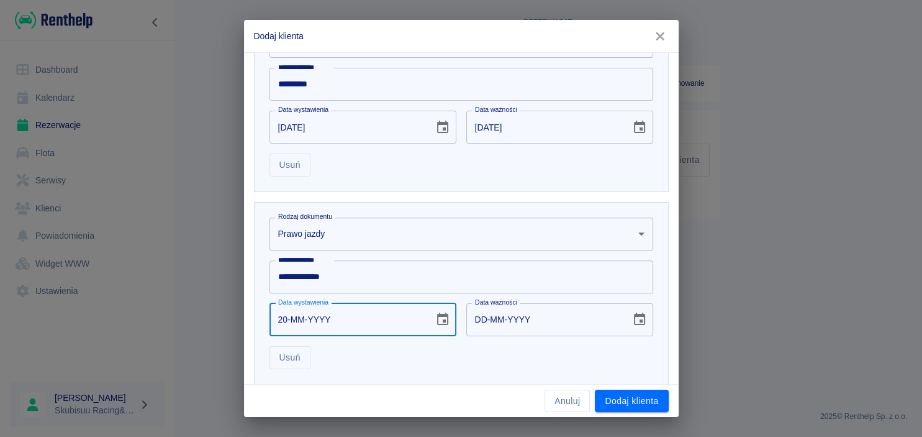
click at [287, 317] on input "20-MM-YYYY" at bounding box center [347, 319] width 156 height 33
type input "23-09-0001"
type input "23-09-0011"
type input "23-09-0199"
type input "23-09-0209"
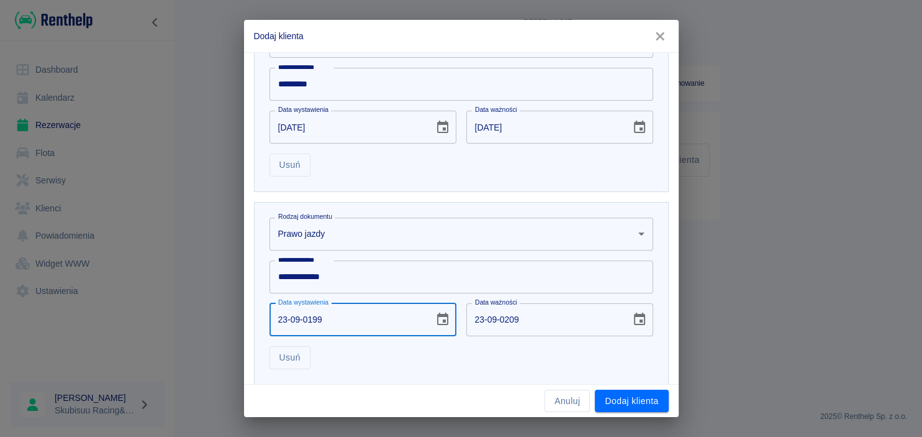
type input "[DATE]"
click at [667, 324] on div "**********" at bounding box center [461, 293] width 415 height 183
click at [513, 317] on input "[DATE]" at bounding box center [544, 319] width 156 height 33
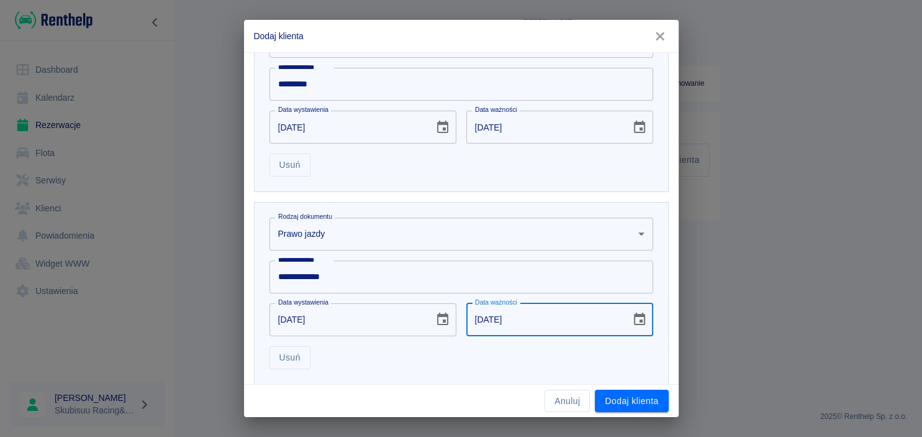
type input "[DATE]"
click at [561, 359] on div "Usuń" at bounding box center [457, 352] width 394 height 33
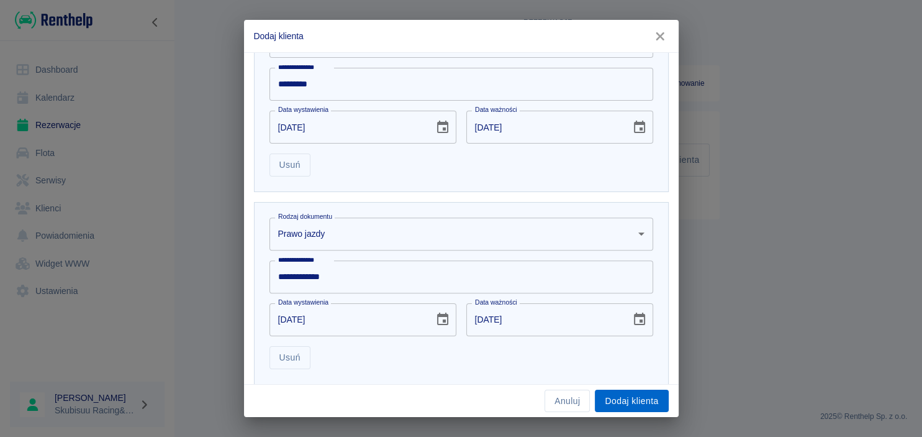
click at [637, 405] on button "Dodaj klienta" at bounding box center [631, 400] width 73 height 23
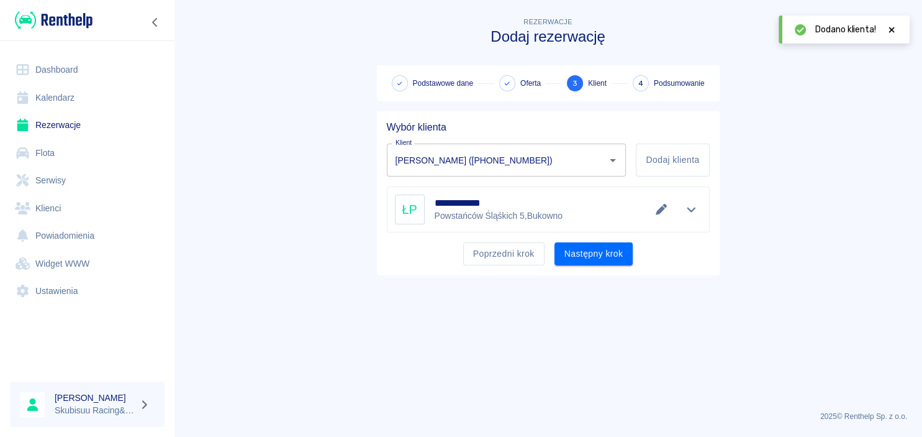
type input "[PERSON_NAME] ([PHONE_NUMBER])"
click at [623, 250] on button "Następny krok" at bounding box center [593, 253] width 79 height 23
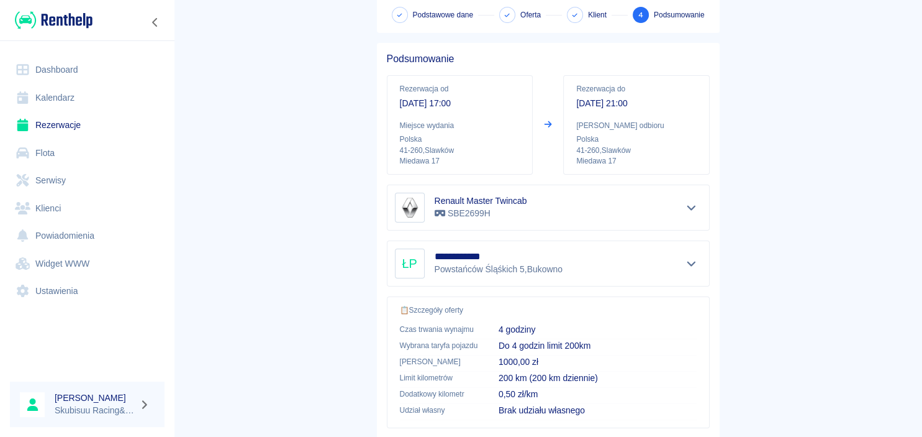
scroll to position [232, 0]
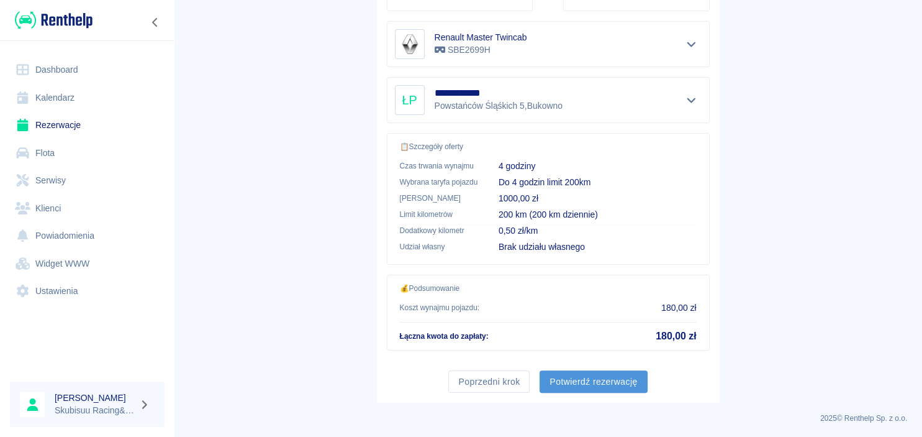
click at [582, 371] on button "Potwierdź rezerwację" at bounding box center [593, 381] width 107 height 23
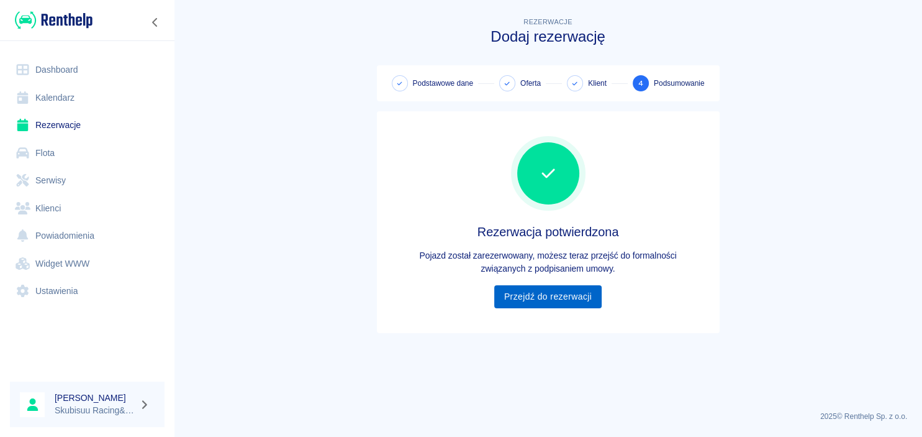
click at [577, 302] on link "Przejdź do rezerwacji" at bounding box center [547, 296] width 107 height 23
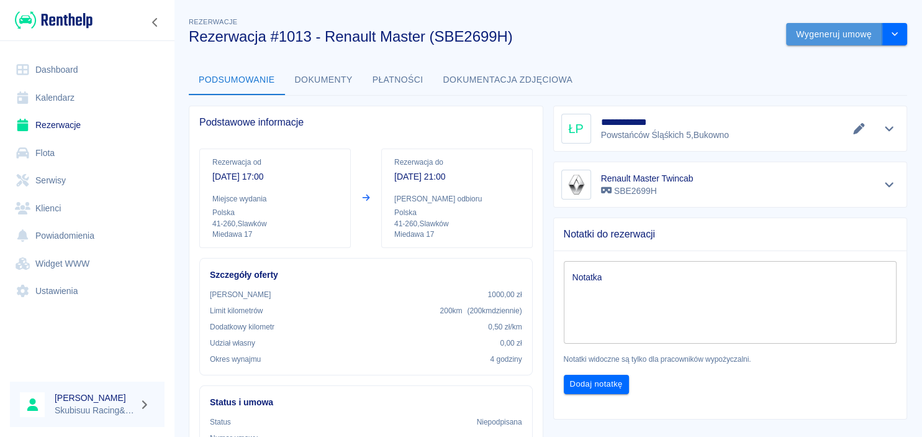
click at [849, 42] on button "Wygeneruj umowę" at bounding box center [834, 34] width 96 height 23
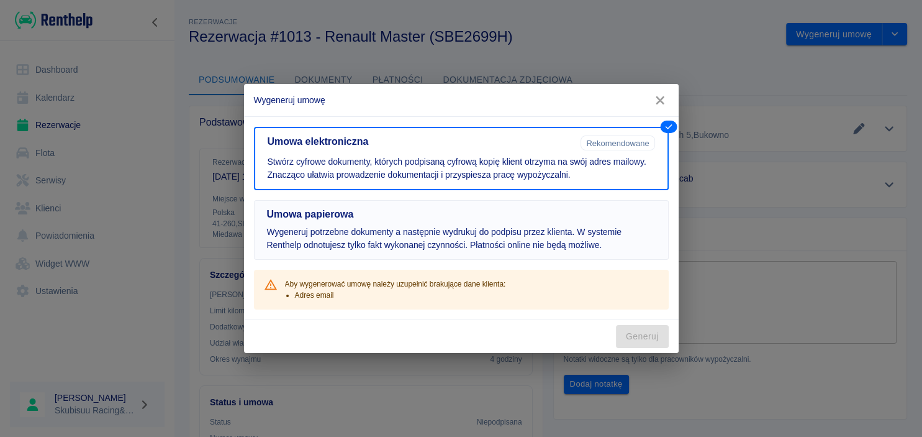
click at [516, 227] on p "Wygeneruj potrzebne dokumenty a następnie wydrukuj do podpisu przez klienta. W …" at bounding box center [461, 238] width 389 height 26
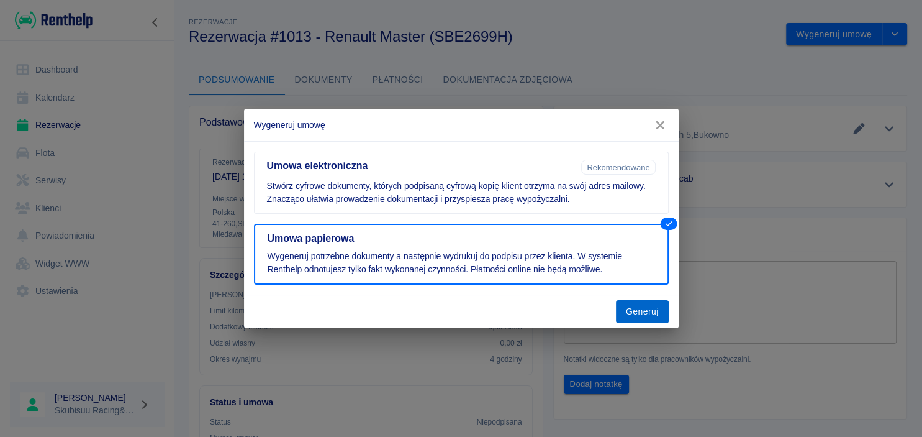
click at [626, 314] on button "Generuj" at bounding box center [642, 311] width 53 height 23
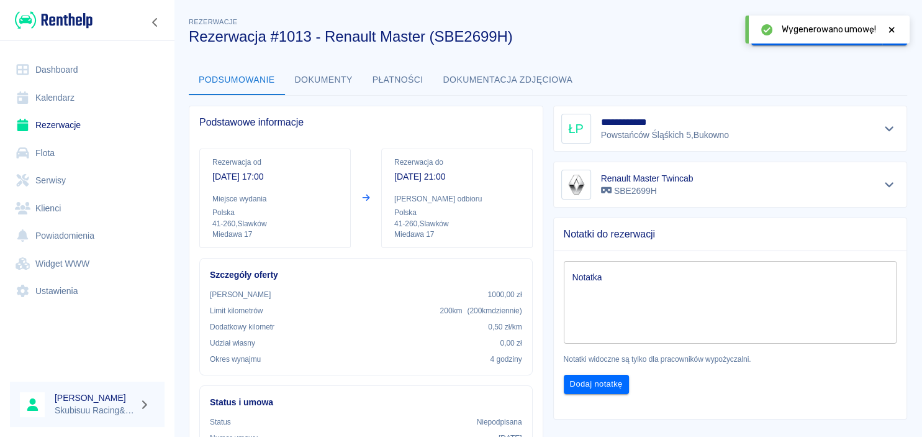
click at [326, 86] on button "Dokumenty" at bounding box center [324, 80] width 78 height 30
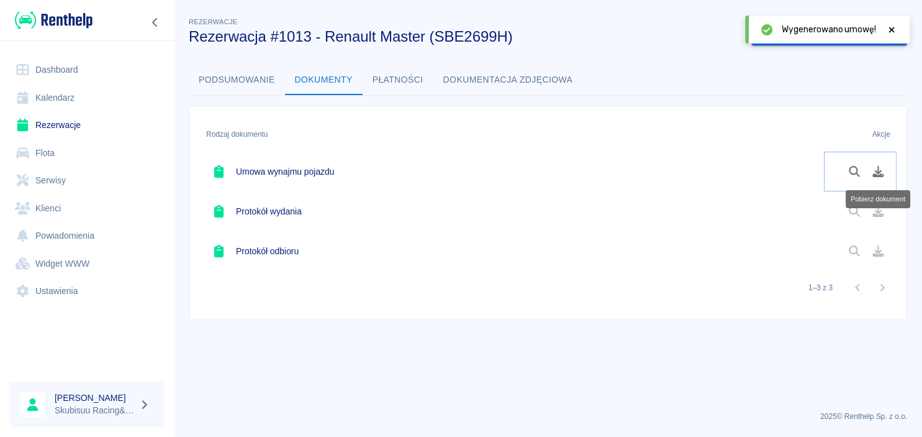
click at [882, 176] on button "Pobierz dokument" at bounding box center [878, 171] width 24 height 21
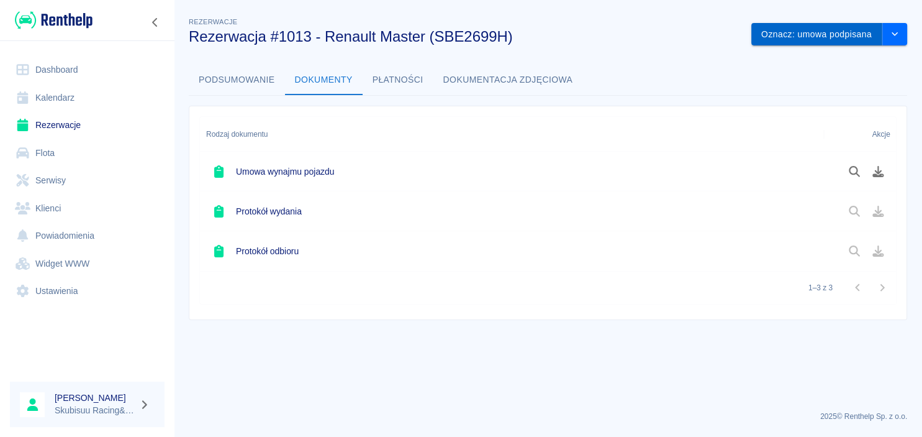
click at [835, 35] on button "Oznacz: umowa podpisana" at bounding box center [816, 34] width 131 height 23
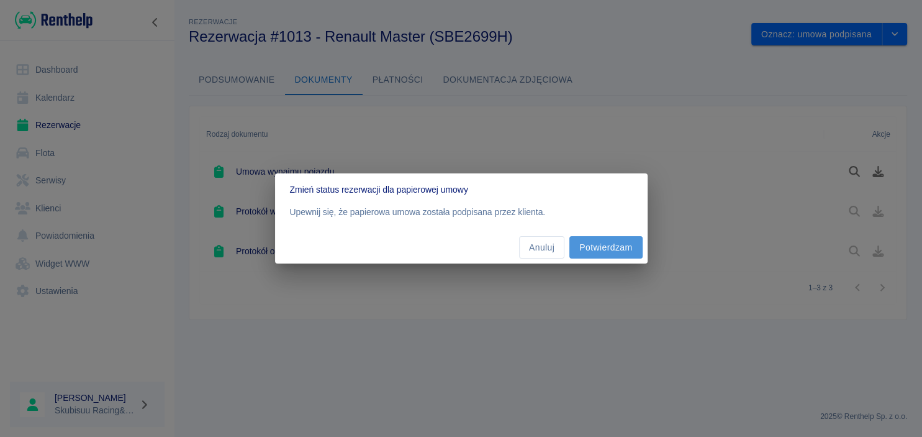
click at [601, 251] on button "Potwierdzam" at bounding box center [605, 247] width 73 height 23
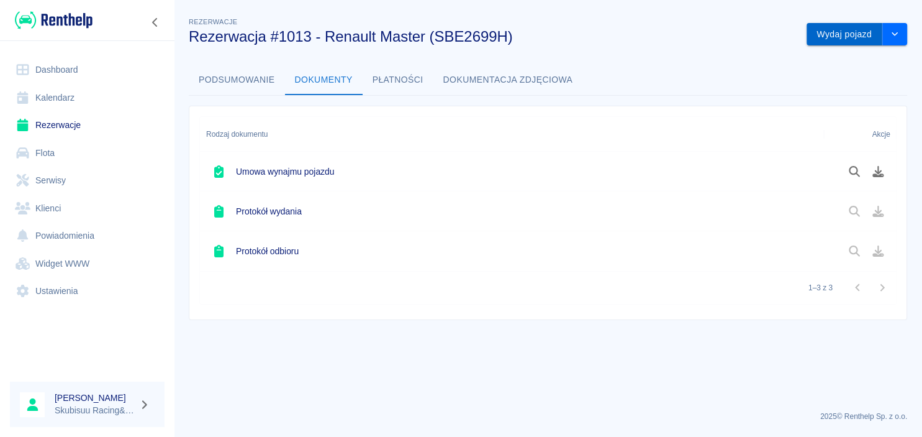
click at [850, 32] on button "Wydaj pojazd" at bounding box center [845, 34] width 76 height 23
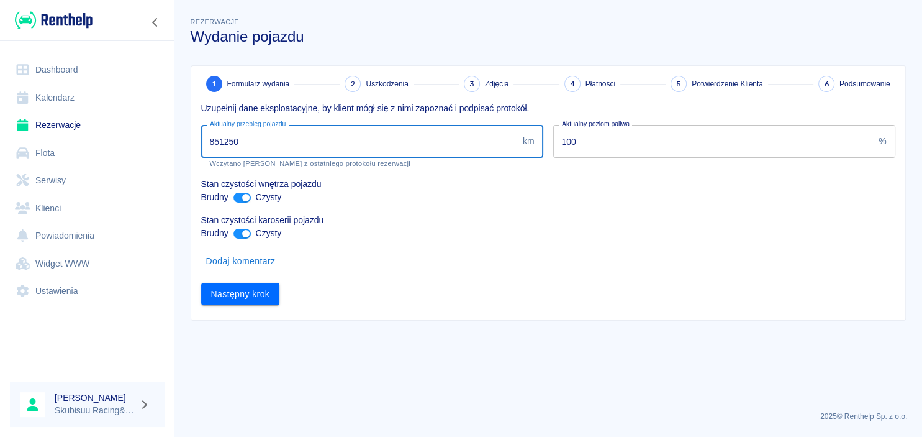
drag, startPoint x: 365, startPoint y: 140, endPoint x: -7, endPoint y: 141, distance: 371.9
click at [201, 141] on input "851250" at bounding box center [359, 141] width 317 height 33
type input "852789"
click at [400, 220] on p "Stan czystości karoserii pojazdu" at bounding box center [548, 220] width 694 height 13
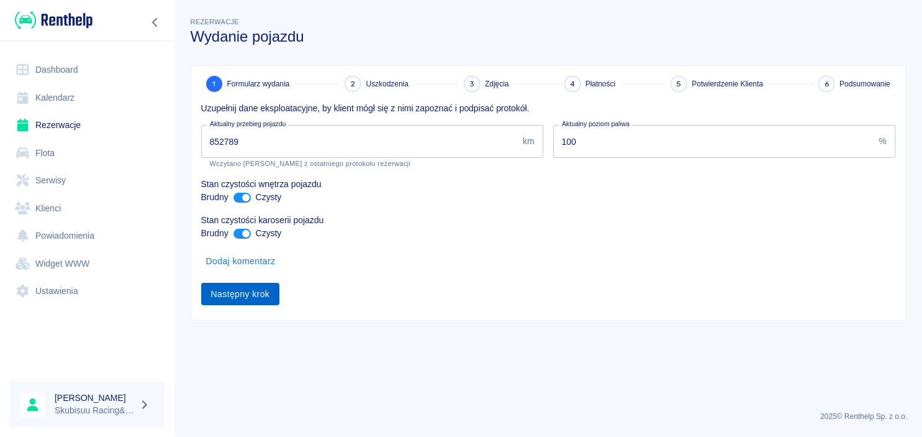
click at [222, 284] on button "Następny krok" at bounding box center [240, 294] width 79 height 23
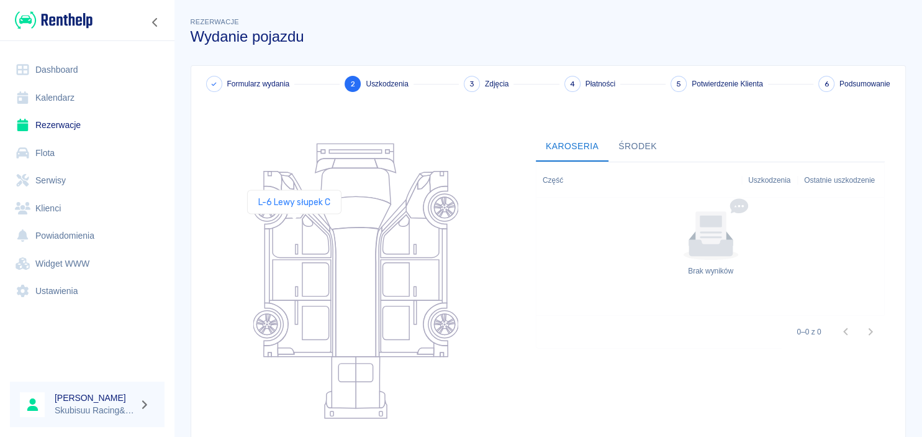
scroll to position [122, 0]
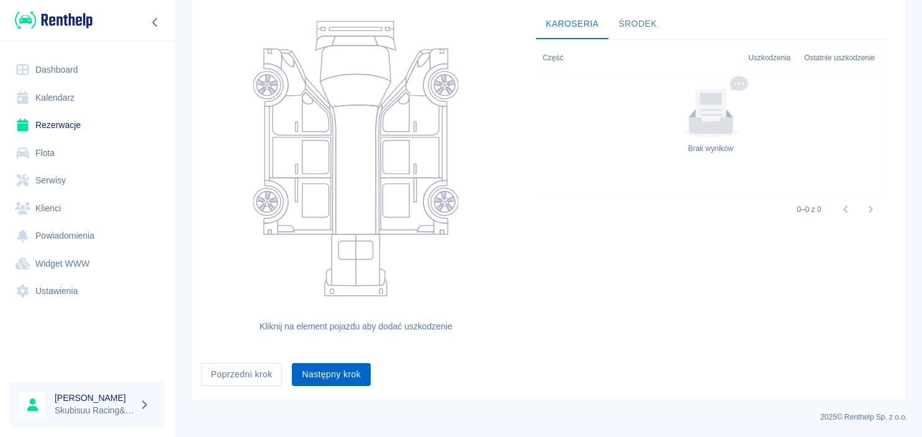
click at [309, 378] on button "Następny krok" at bounding box center [331, 374] width 79 height 23
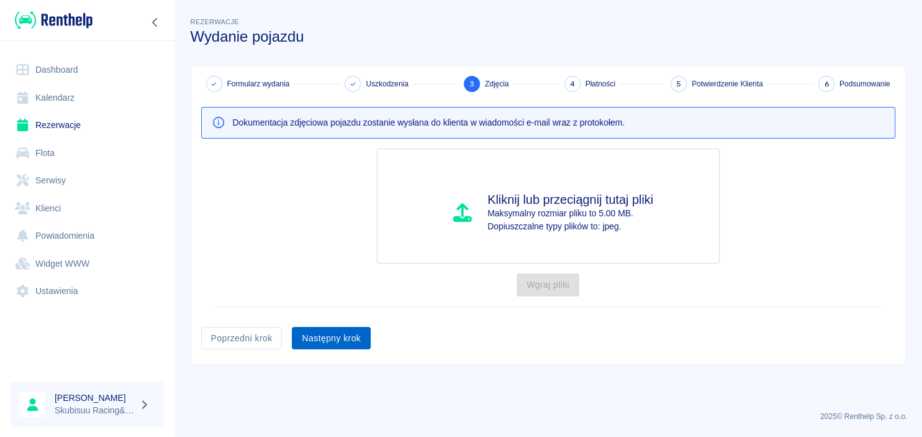
click at [324, 345] on button "Następny krok" at bounding box center [331, 338] width 79 height 23
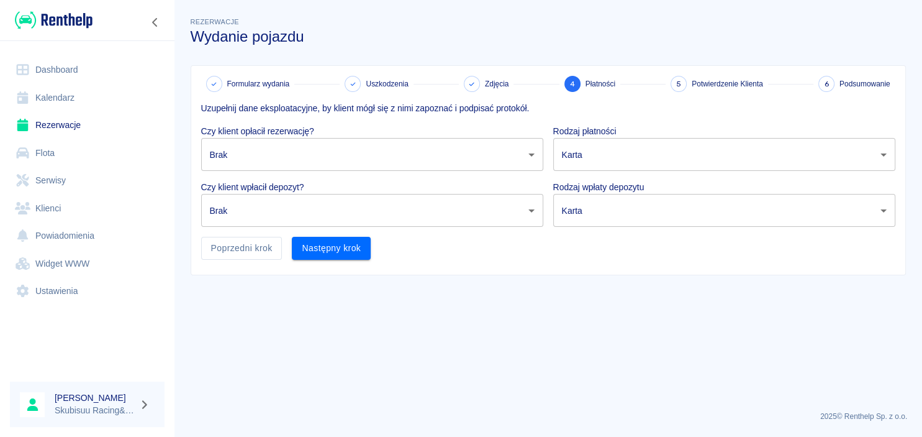
click at [371, 152] on body "Używamy plików Cookies, by zapewnić Ci najlepsze możliwe doświadczenie. Aby dow…" at bounding box center [461, 218] width 922 height 437
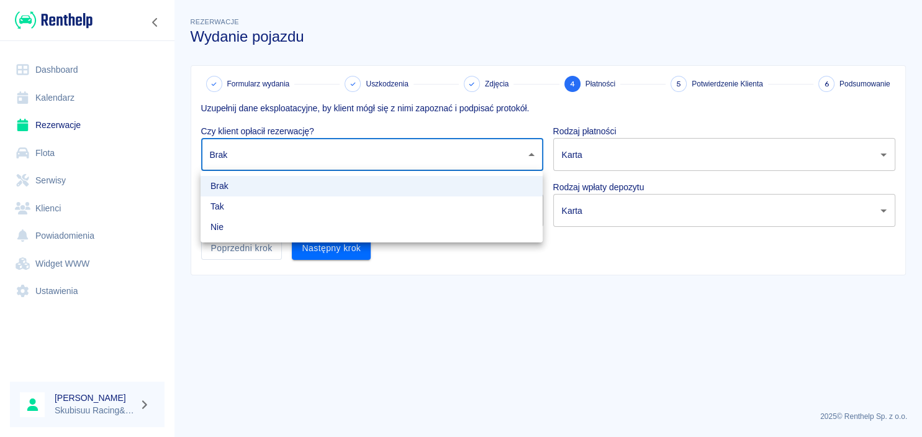
click at [335, 327] on div at bounding box center [461, 218] width 922 height 437
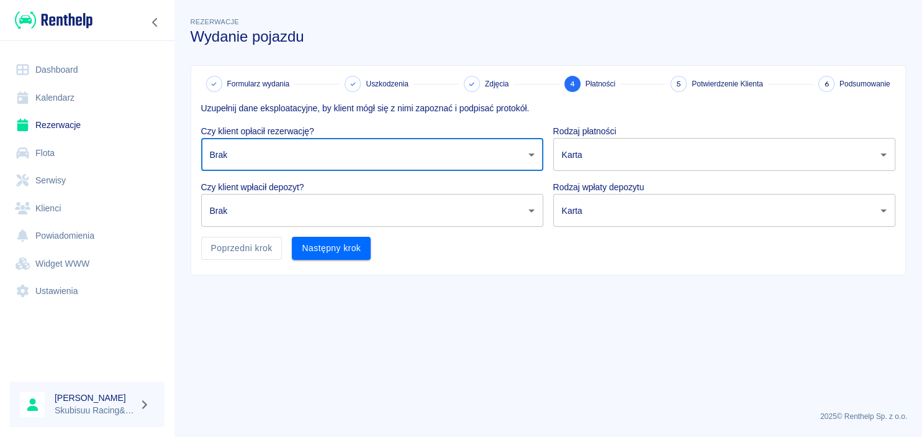
click at [611, 150] on body "Używamy plików Cookies, by zapewnić Ci najlepsze możliwe doświadczenie. Aby dow…" at bounding box center [461, 218] width 922 height 437
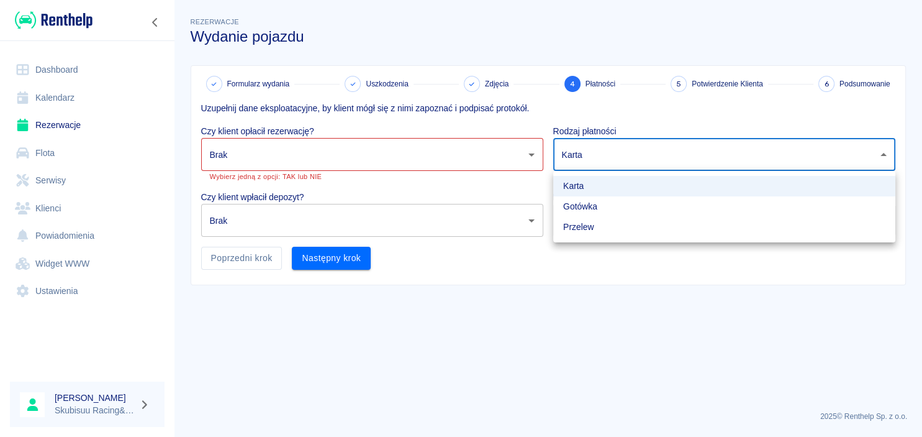
click at [469, 149] on div at bounding box center [461, 218] width 922 height 437
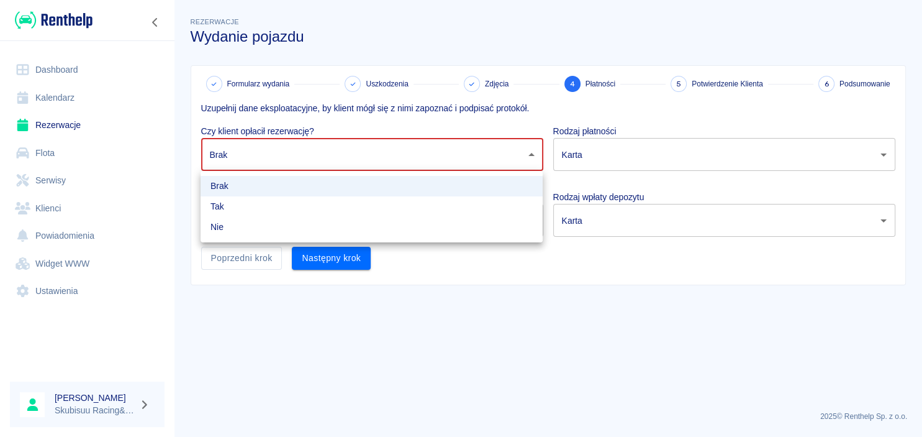
click at [446, 165] on body "Używamy plików Cookies, by zapewnić Ci najlepsze możliwe doświadczenie. Aby dow…" at bounding box center [461, 218] width 922 height 437
click at [416, 200] on li "Tak" at bounding box center [372, 206] width 342 height 20
type input "true"
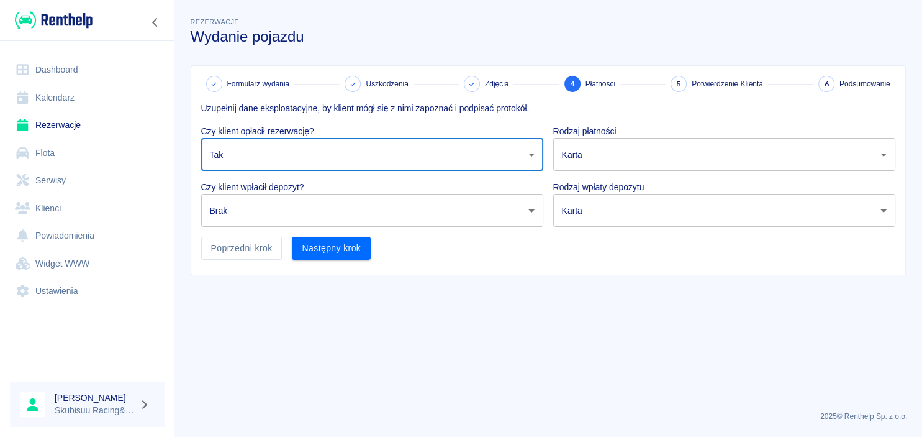
click at [627, 160] on body "Używamy plików Cookies, by zapewnić Ci najlepsze możliwe doświadczenie. Aby dow…" at bounding box center [461, 218] width 922 height 437
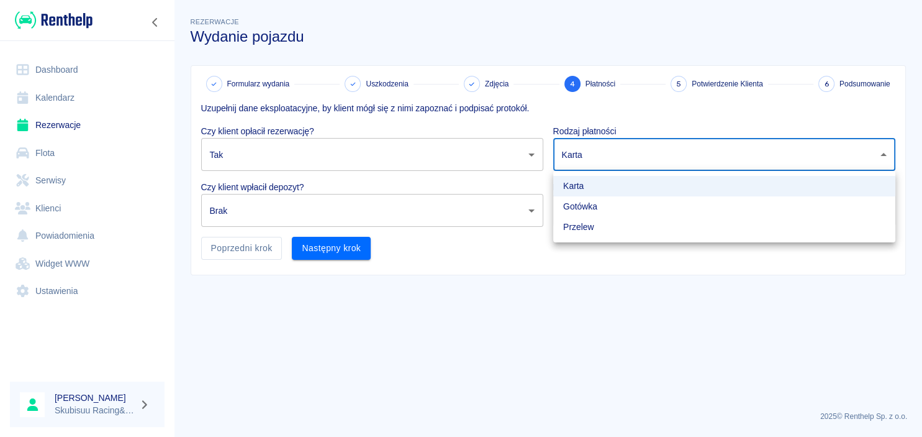
click at [597, 192] on li "Karta" at bounding box center [724, 186] width 342 height 20
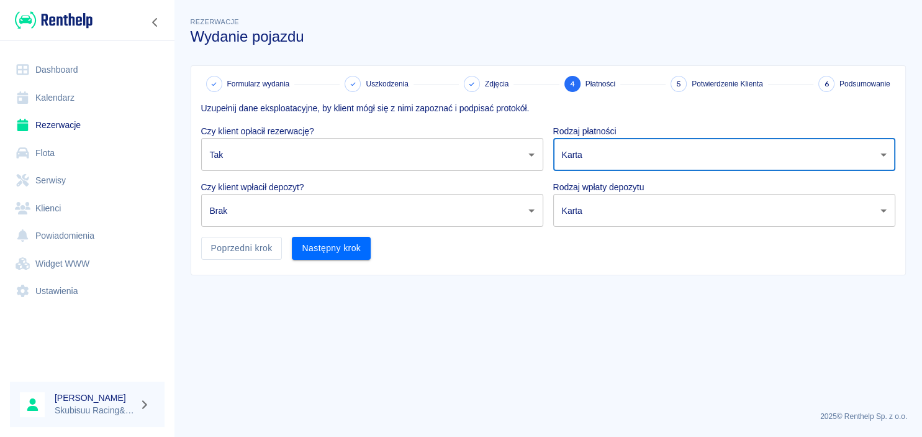
click at [592, 212] on body "Używamy plików Cookies, by zapewnić Ci najlepsze możliwe doświadczenie. Aby dow…" at bounding box center [461, 218] width 922 height 437
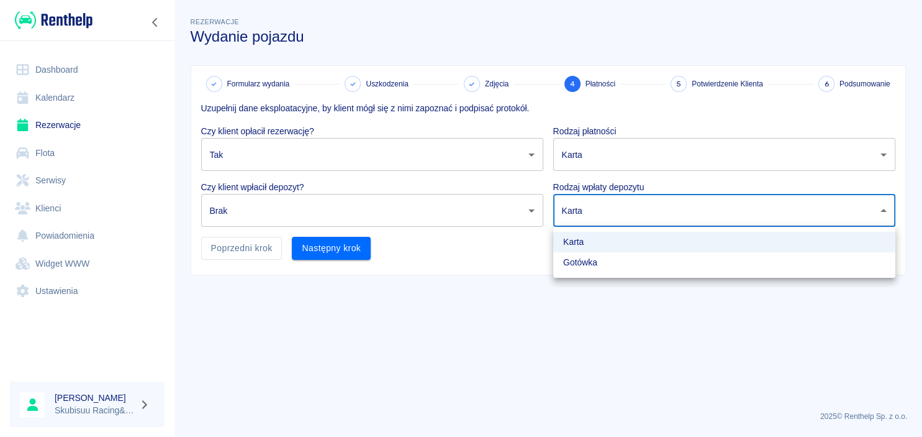
click at [594, 239] on li "Karta" at bounding box center [724, 242] width 342 height 20
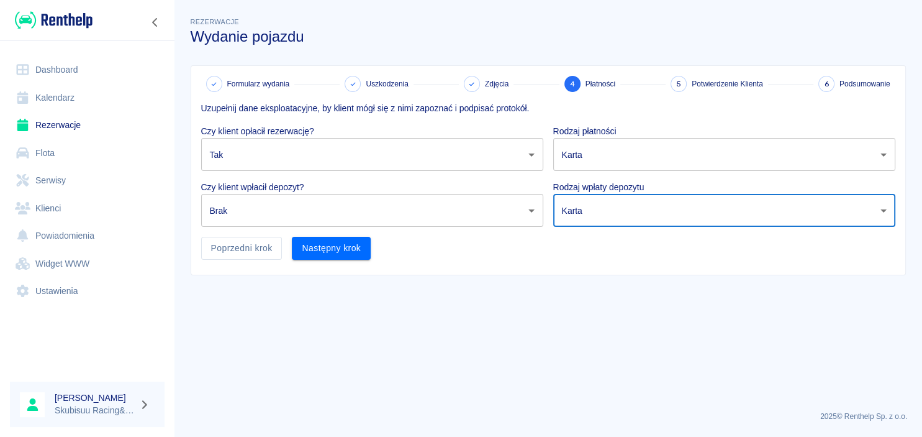
click at [461, 214] on body "Używamy plików Cookies, by zapewnić Ci najlepsze możliwe doświadczenie. Aby dow…" at bounding box center [461, 218] width 922 height 437
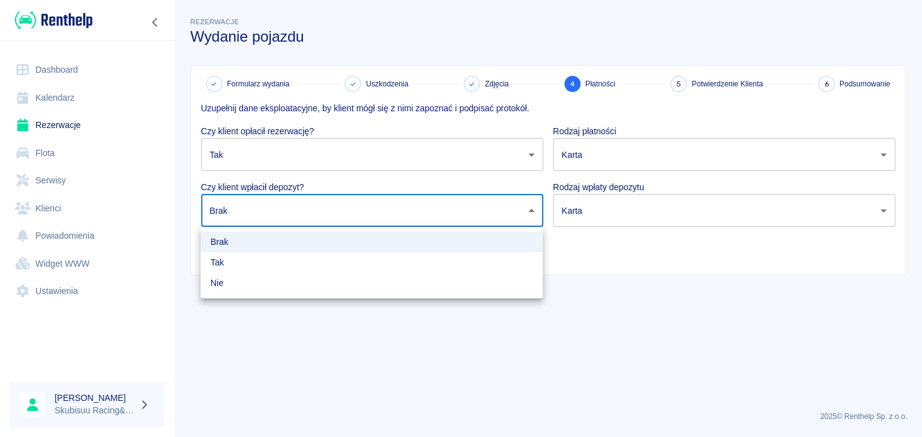
click at [244, 263] on li "Tak" at bounding box center [372, 262] width 342 height 20
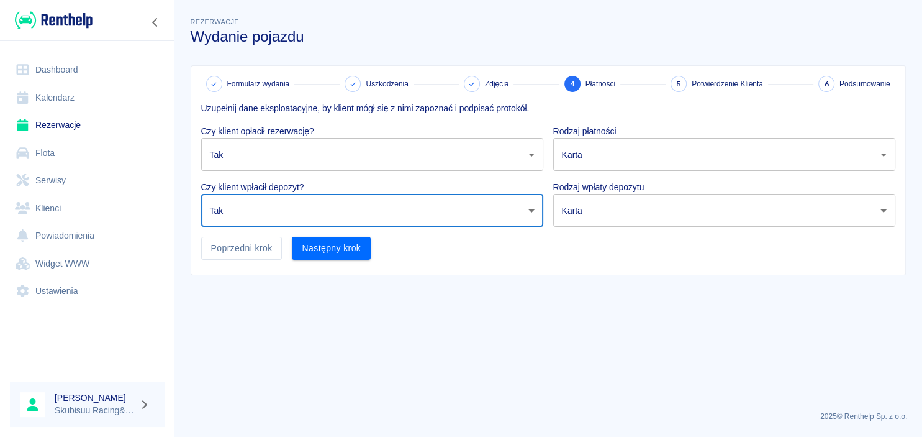
type input "true"
click at [607, 205] on body "Używamy plików Cookies, by zapewnić Ci najlepsze możliwe doświadczenie. Aby dow…" at bounding box center [461, 218] width 922 height 437
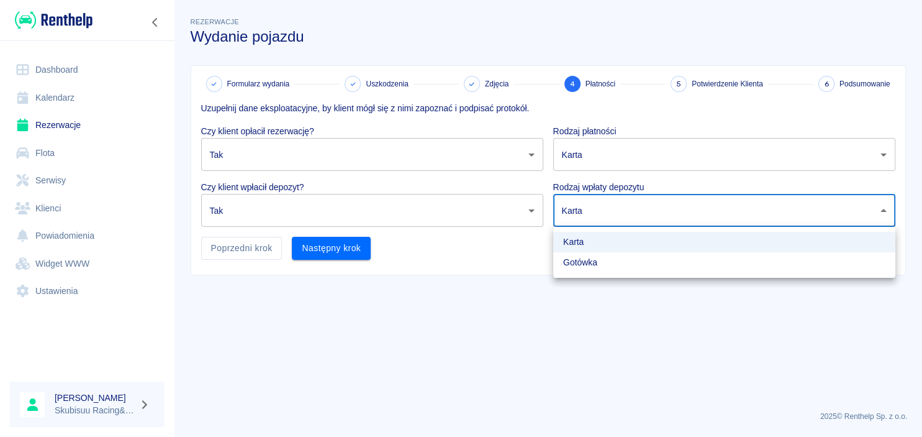
click at [590, 260] on li "Gotówka" at bounding box center [724, 262] width 342 height 20
type input "cash"
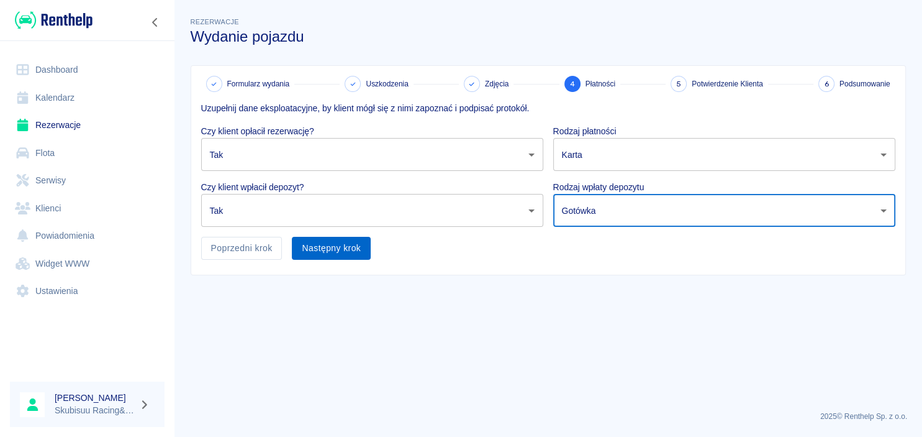
click at [338, 243] on button "Następny krok" at bounding box center [331, 248] width 79 height 23
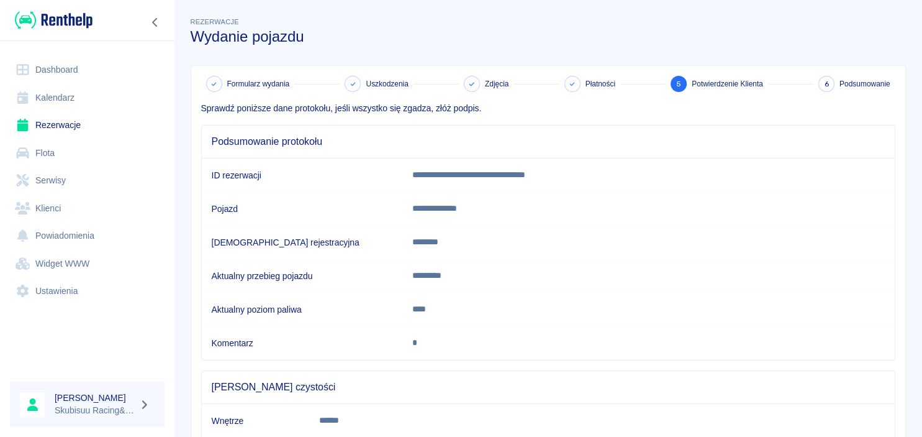
scroll to position [117, 0]
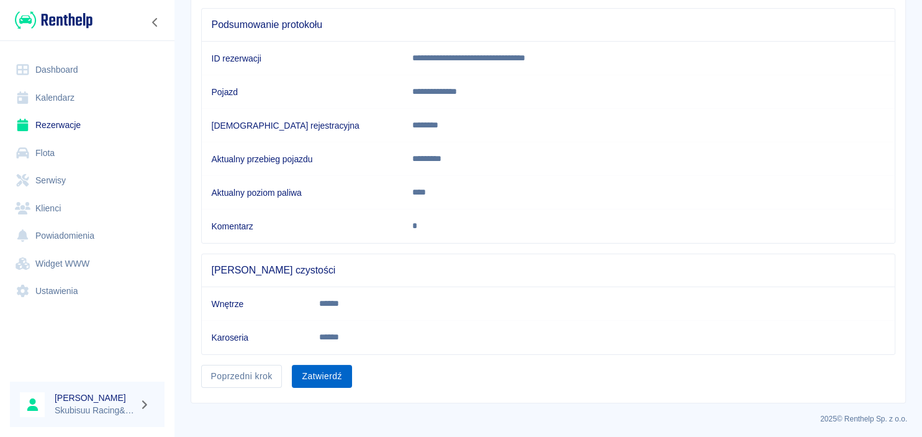
click at [337, 367] on button "Zatwierdź" at bounding box center [322, 375] width 60 height 23
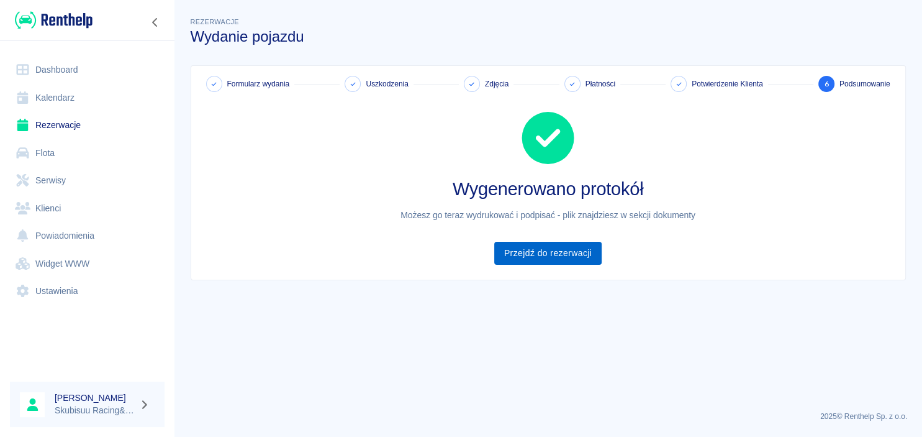
click at [543, 250] on link "Przejdź do rezerwacji" at bounding box center [547, 253] width 107 height 23
